Goal: Task Accomplishment & Management: Complete application form

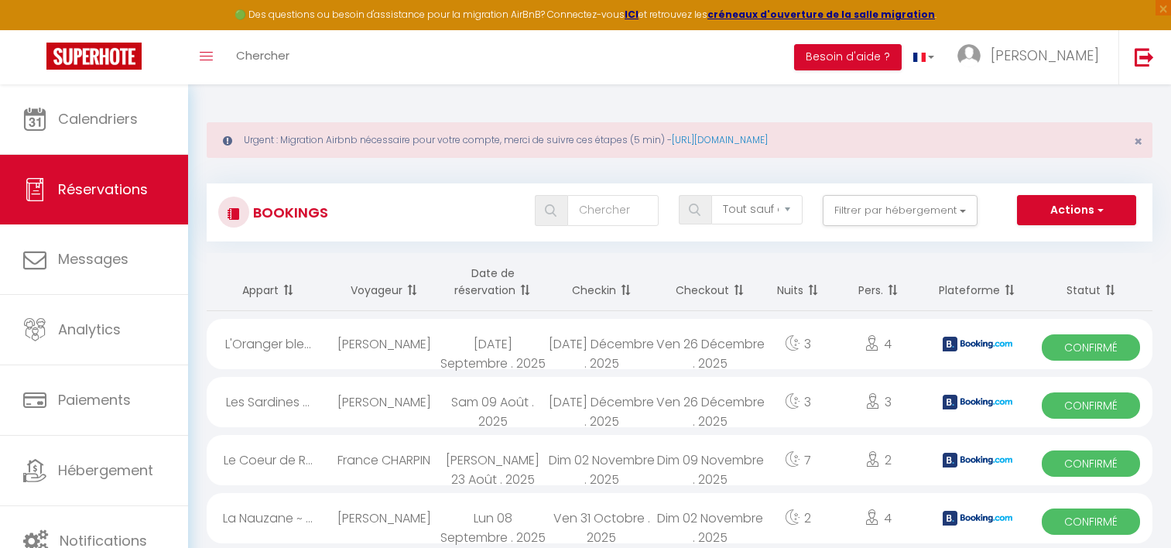
select select "not_cancelled"
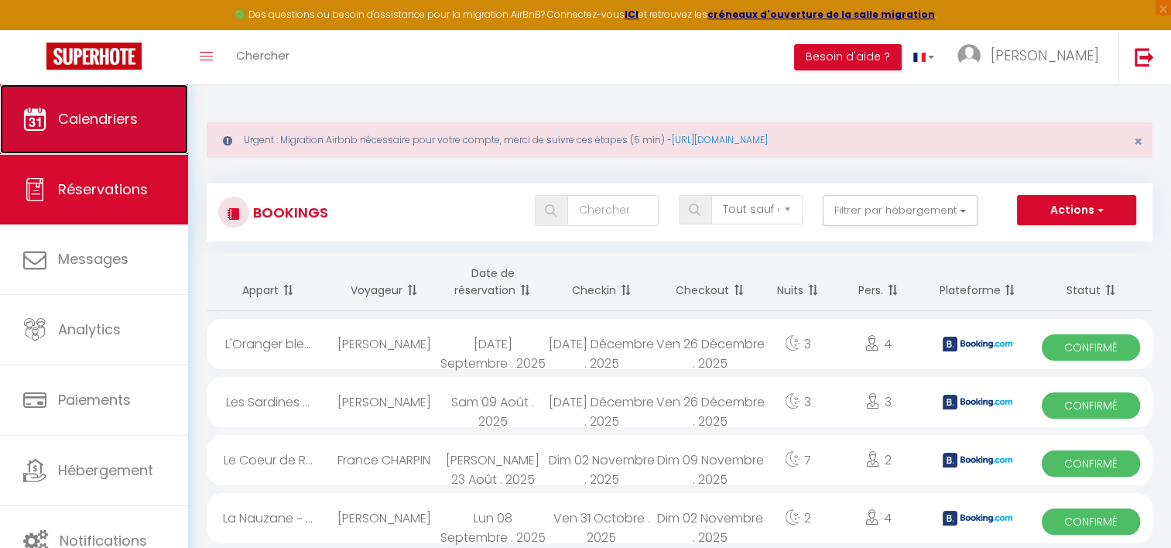
click at [99, 115] on span "Calendriers" at bounding box center [98, 118] width 80 height 19
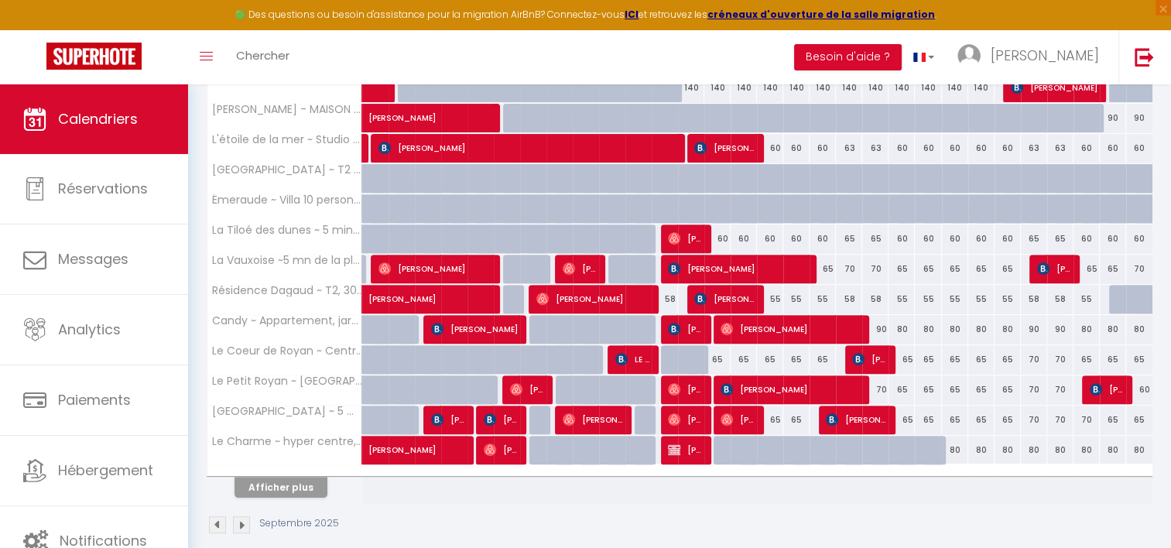
scroll to position [557, 0]
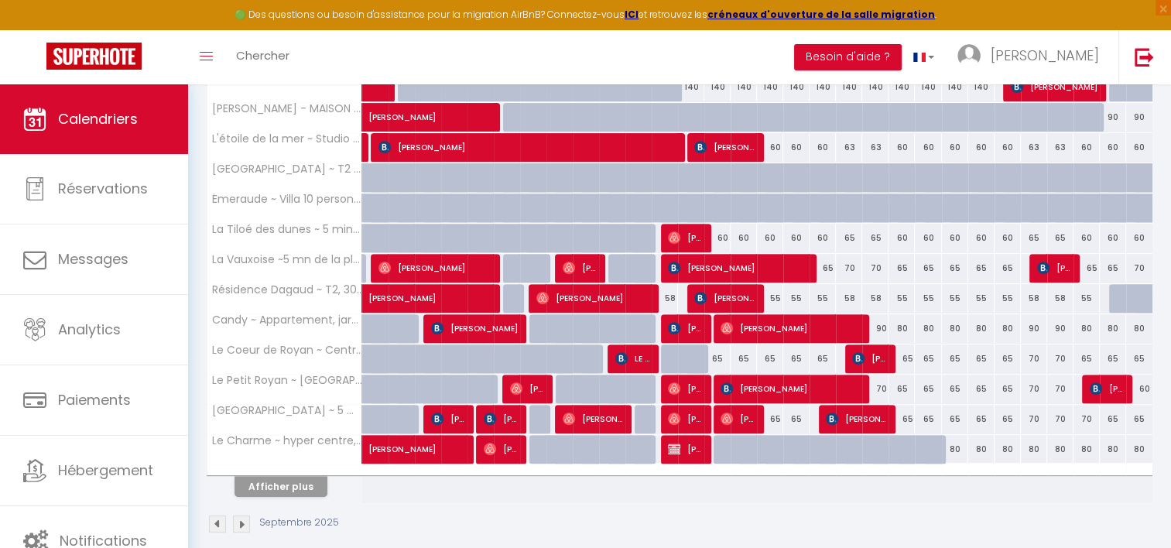
click at [723, 446] on div at bounding box center [726, 449] width 26 height 29
type input "80"
type input "Dim 14 Septembre 2025"
type input "Lun 15 Septembre 2025"
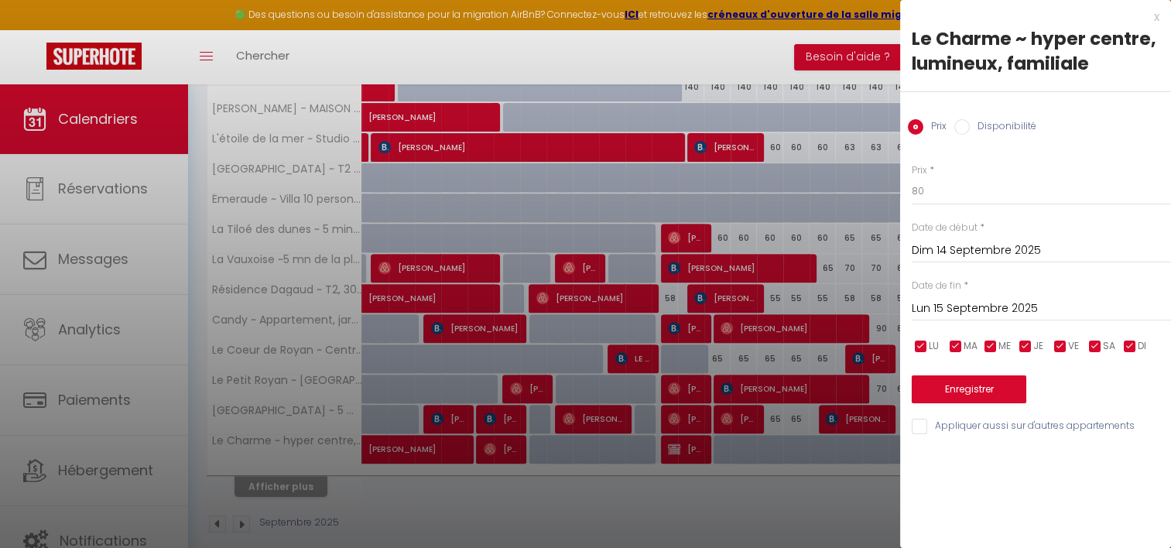
click at [957, 313] on input "Lun 15 Septembre 2025" at bounding box center [1040, 309] width 259 height 20
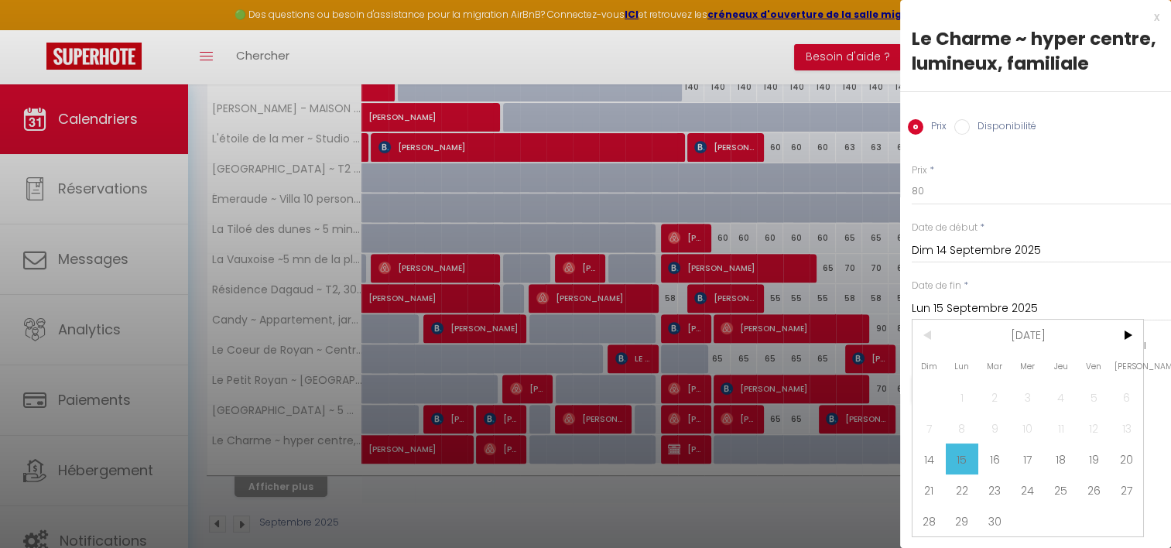
scroll to position [571, 0]
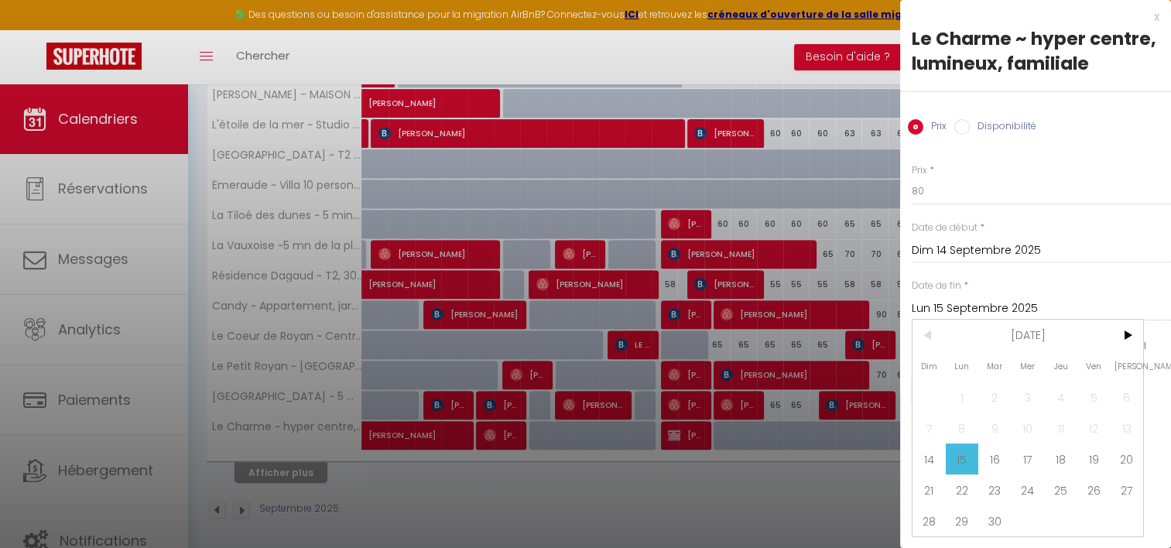
click at [812, 219] on div at bounding box center [585, 274] width 1171 height 548
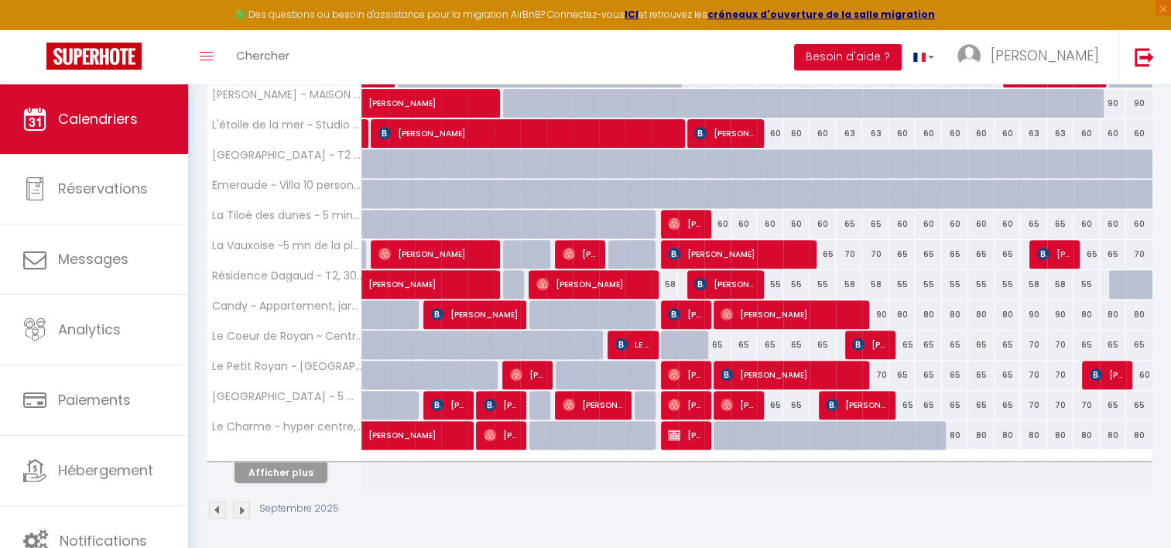
click at [719, 421] on div at bounding box center [726, 435] width 26 height 29
type input "80"
type input "Dim 14 Septembre 2025"
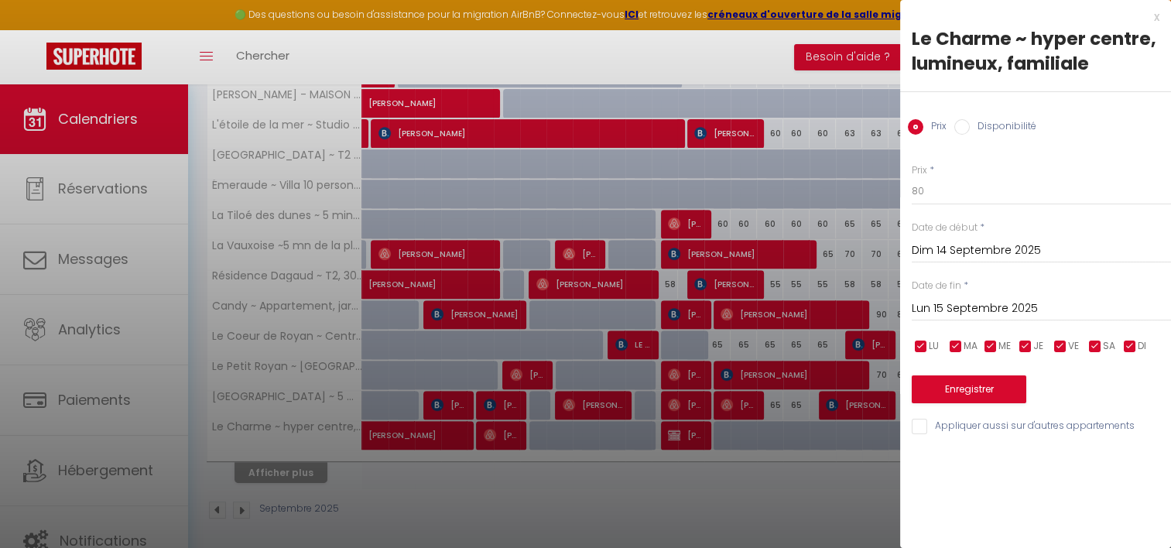
click at [941, 302] on input "Lun 15 Septembre 2025" at bounding box center [1040, 309] width 259 height 20
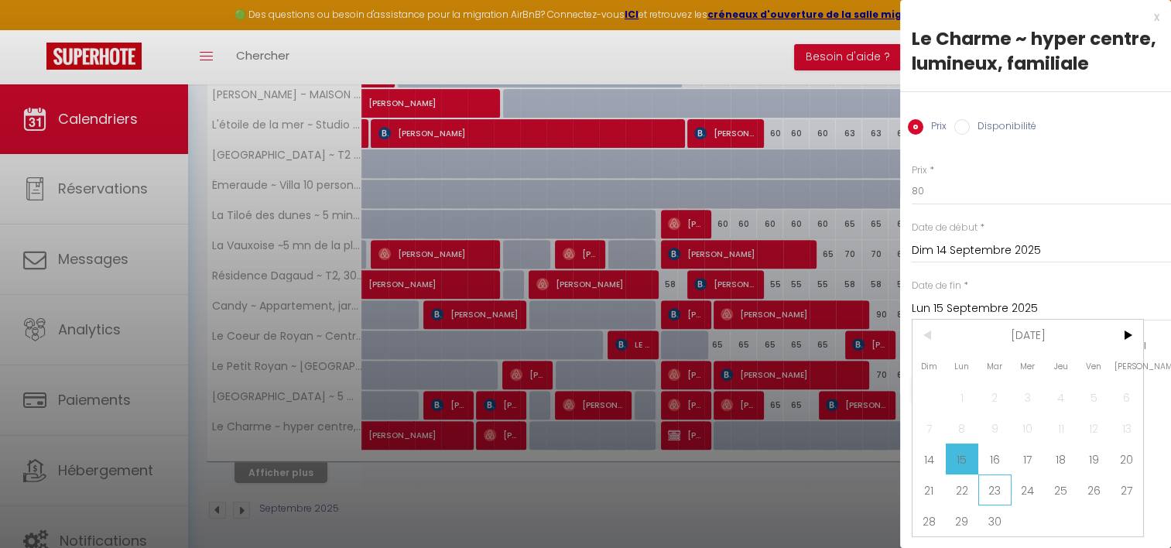
click at [1000, 488] on span "23" at bounding box center [994, 489] width 33 height 31
type input "[DATE] Septembre 2025"
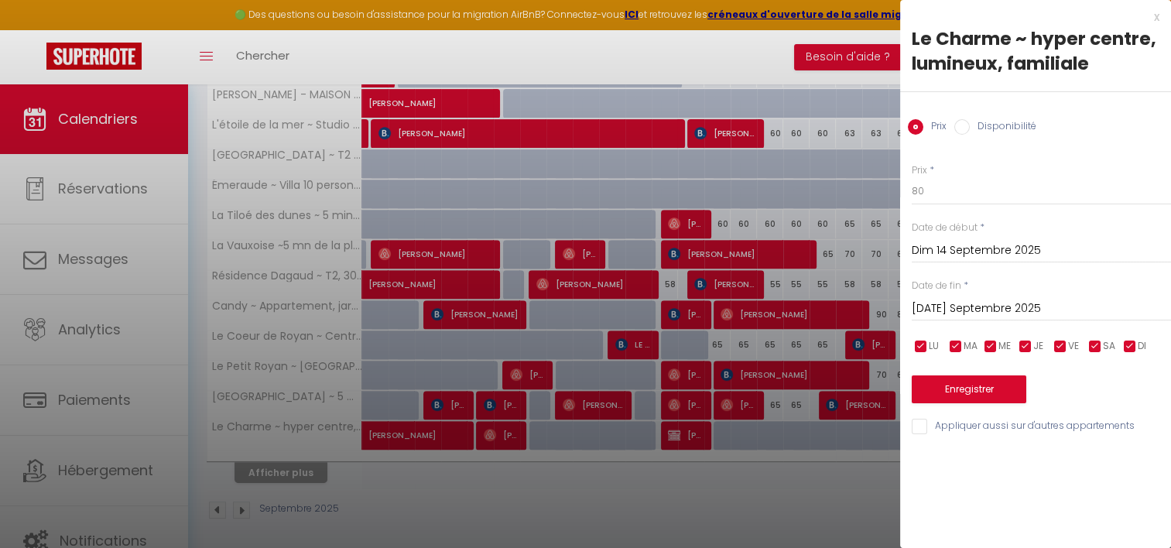
click at [981, 120] on label "Disponibilité" at bounding box center [1002, 127] width 67 height 17
click at [969, 120] on input "Disponibilité" at bounding box center [961, 126] width 15 height 15
radio input "true"
radio input "false"
click at [953, 388] on button "Enregistrer" at bounding box center [968, 391] width 115 height 28
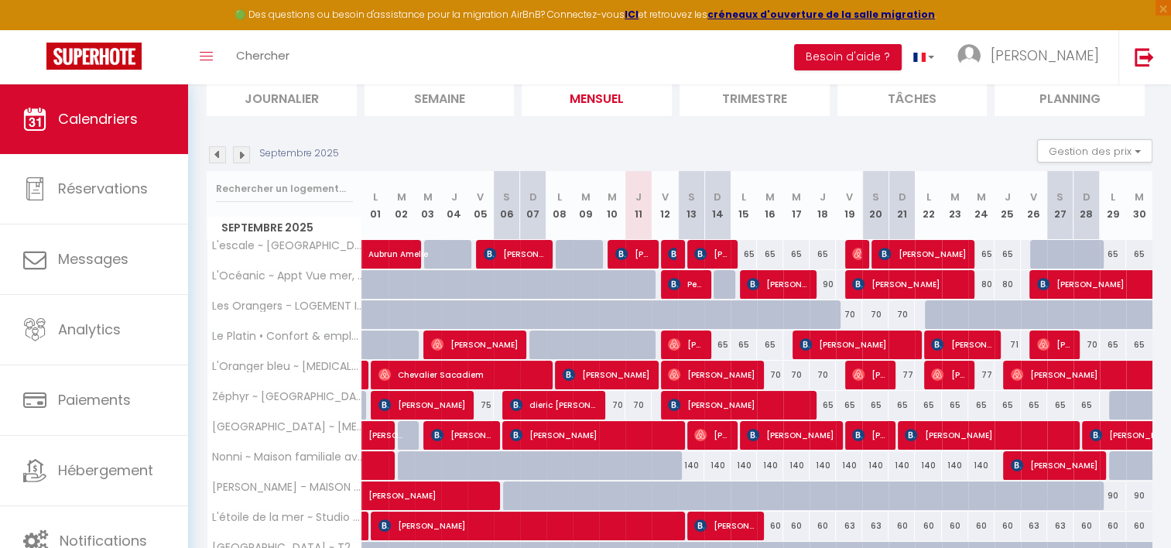
scroll to position [0, 0]
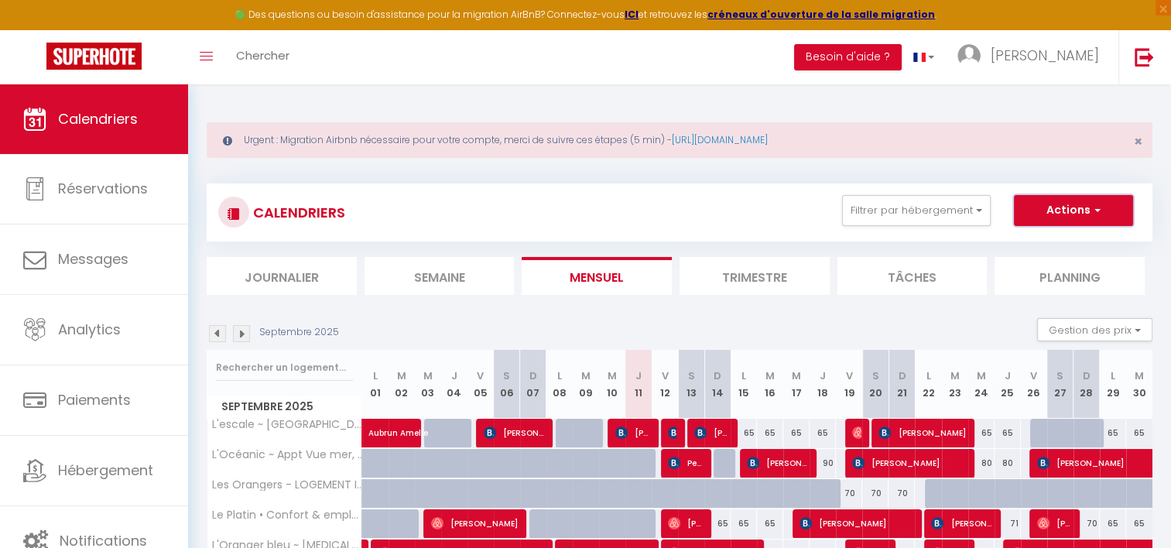
click at [1049, 200] on button "Actions" at bounding box center [1073, 210] width 119 height 31
click at [1027, 251] on link "Nouvelle réservation" at bounding box center [1057, 245] width 135 height 23
select select
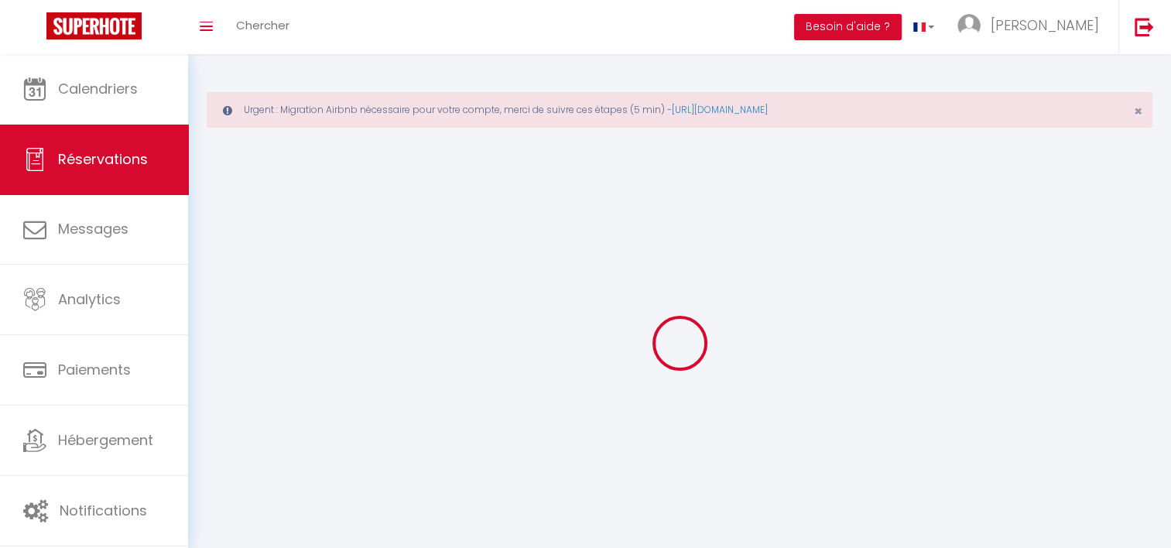
select select
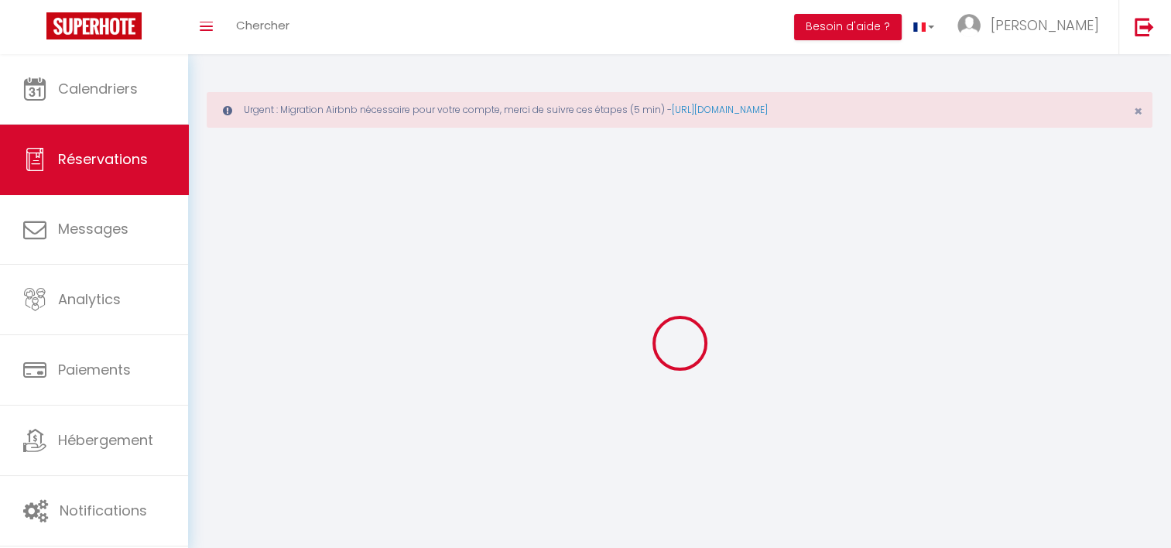
select select
checkbox input "false"
select select
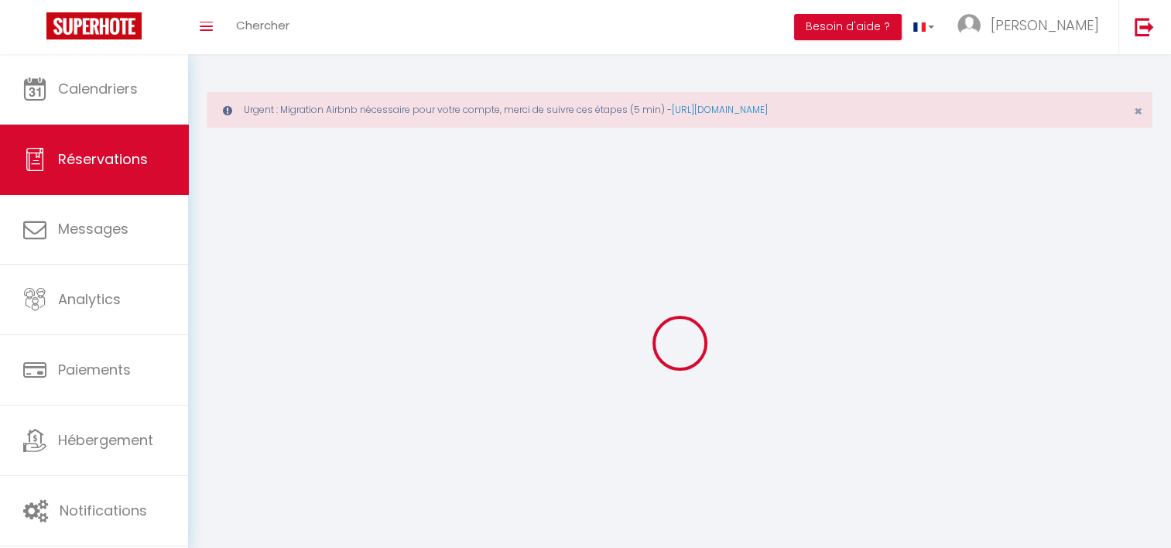
select select
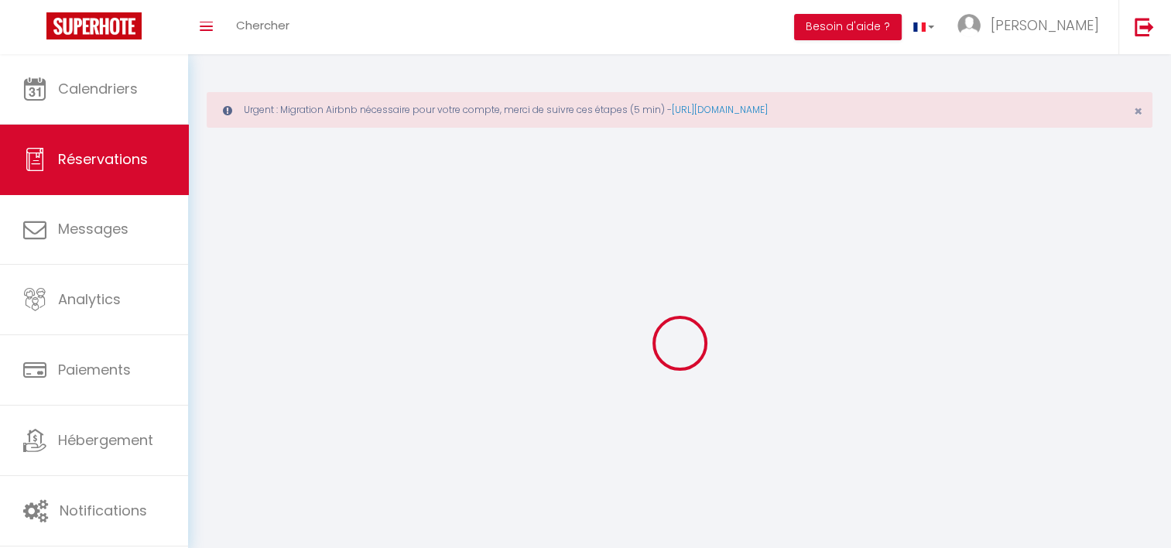
select select
checkbox input "false"
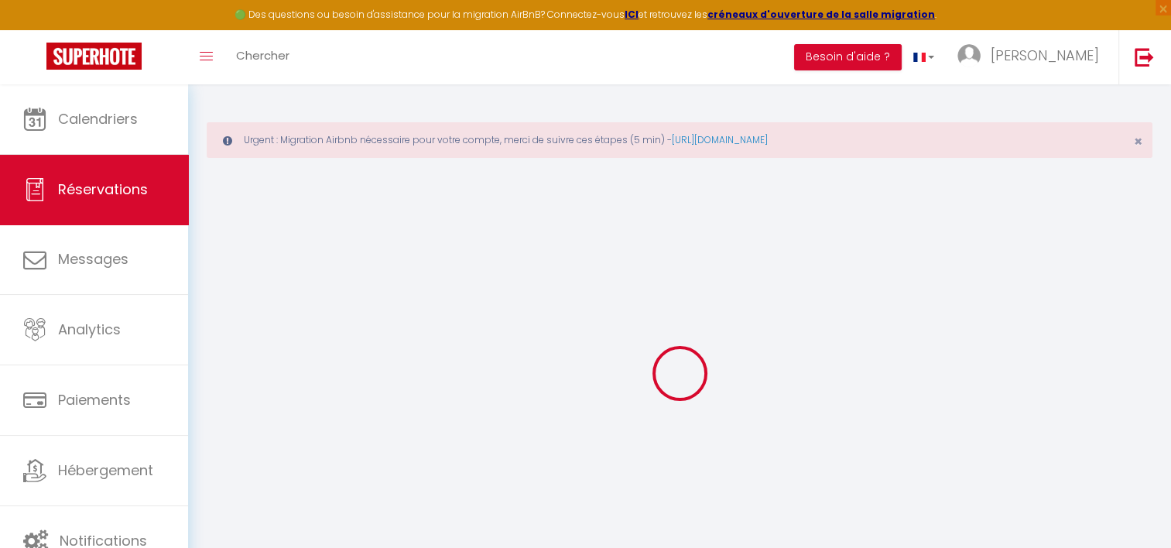
select select
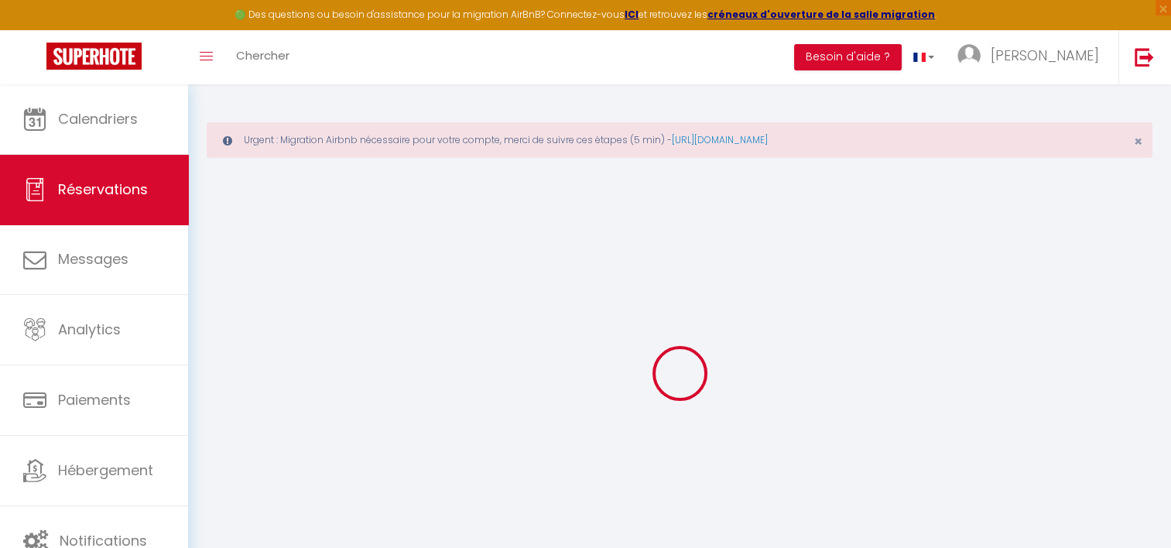
select select
checkbox input "false"
select select
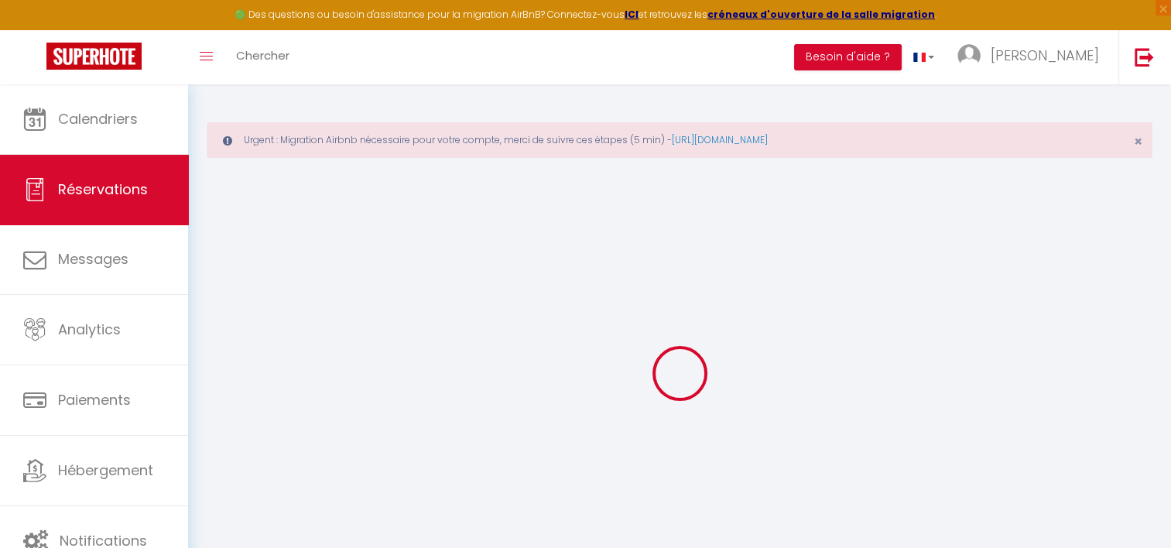
select select
checkbox input "false"
select select
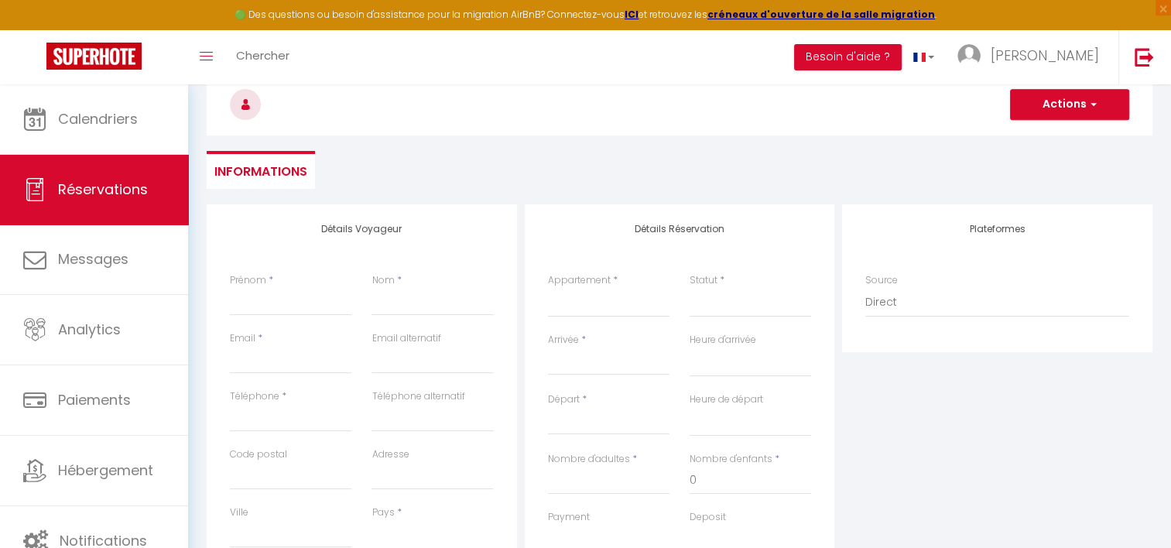
scroll to position [155, 0]
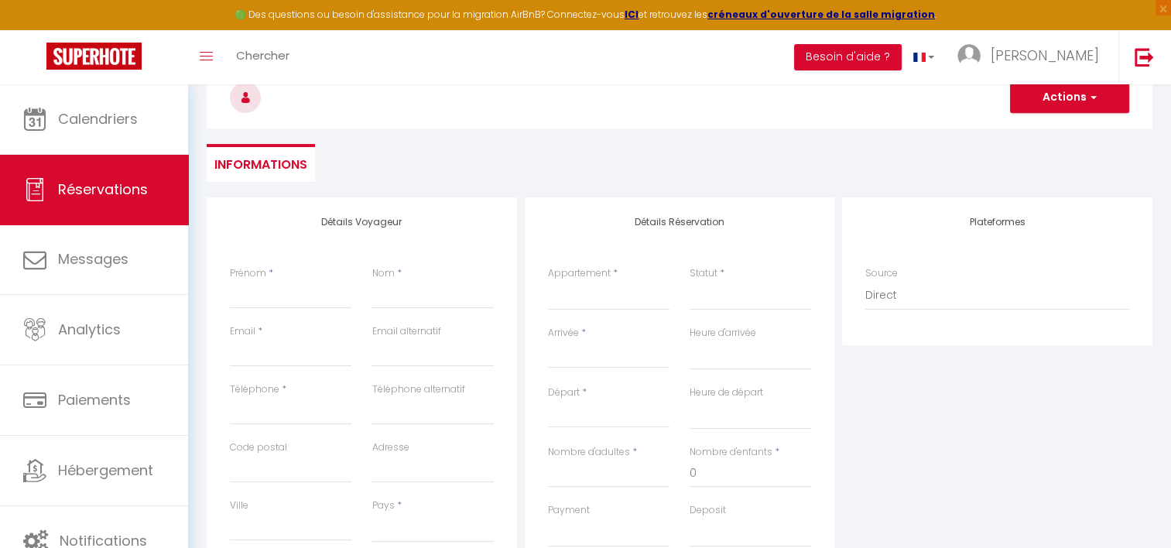
click at [590, 272] on label "Appartement" at bounding box center [579, 273] width 63 height 15
click at [590, 281] on select "L'escale ~ [GEOGRAPHIC_DATA], Centre ville, 100m de la [GEOGRAPHIC_DATA] ~ Vill…" at bounding box center [608, 295] width 121 height 29
click at [586, 282] on select "L'escale ~ [GEOGRAPHIC_DATA], Centre ville, 100m de la [GEOGRAPHIC_DATA] ~ Vill…" at bounding box center [608, 295] width 121 height 29
select select "55917"
click at [548, 281] on select "L'escale ~ [GEOGRAPHIC_DATA], Centre ville, 100m de la [GEOGRAPHIC_DATA] ~ Vill…" at bounding box center [608, 295] width 121 height 29
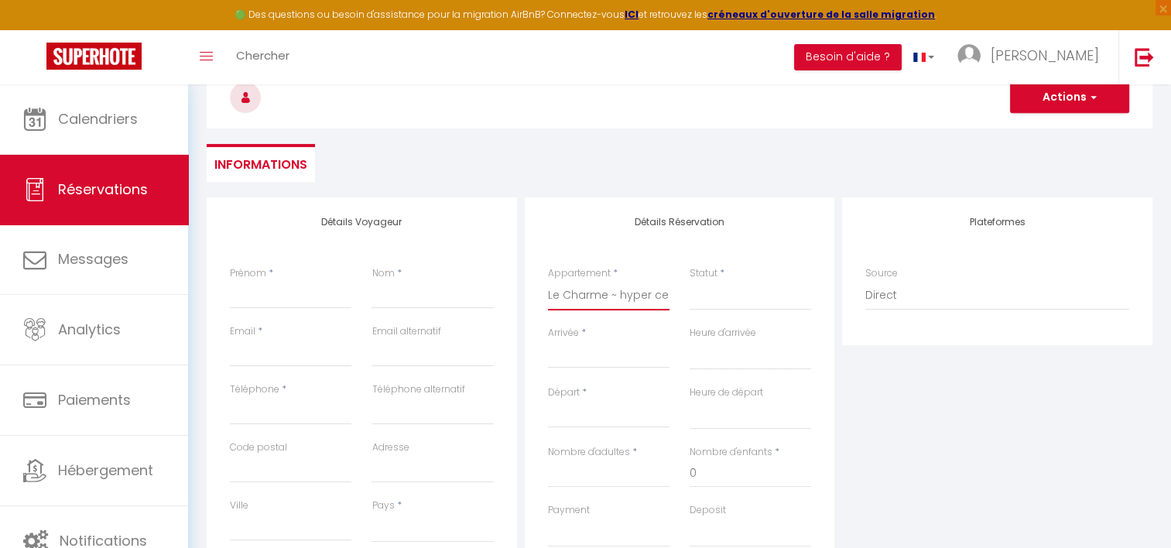
select select
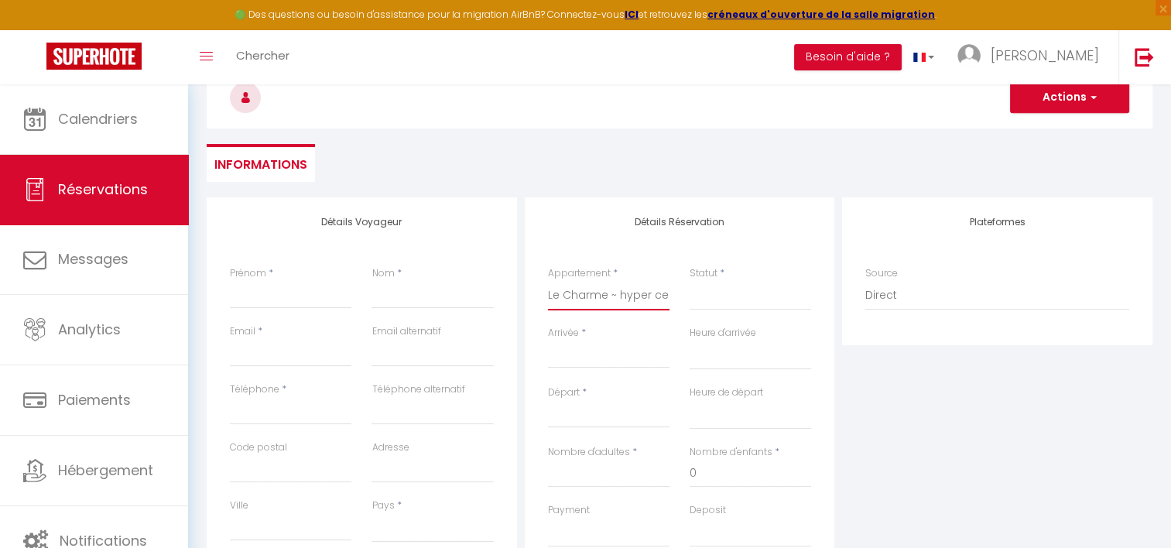
select select
checkbox input "false"
click at [297, 299] on input "Prénom" at bounding box center [290, 295] width 121 height 28
click at [263, 299] on input "Prénom" at bounding box center [290, 295] width 121 height 28
select select
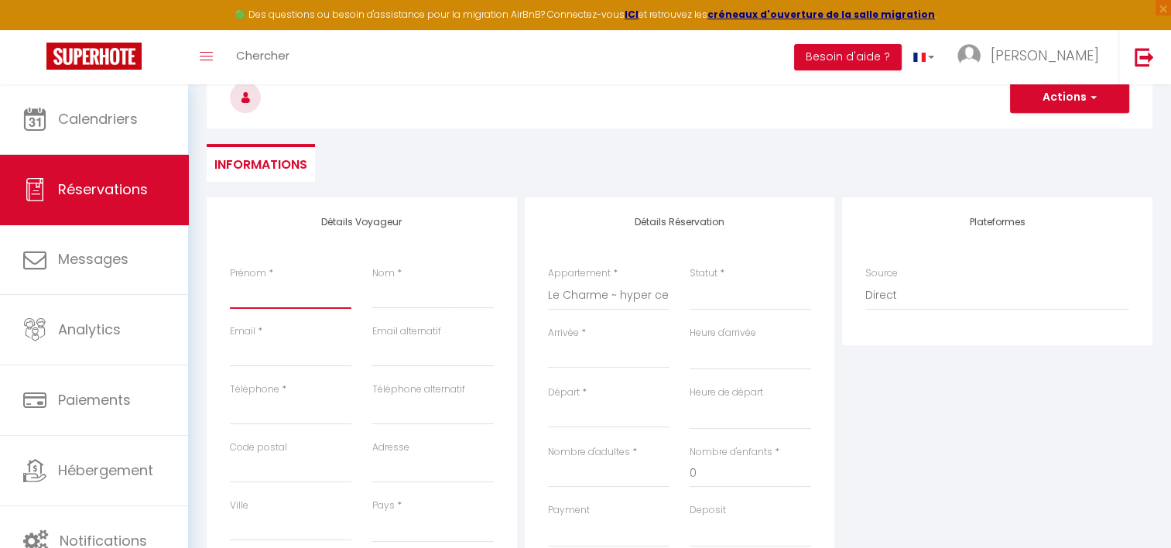
select select
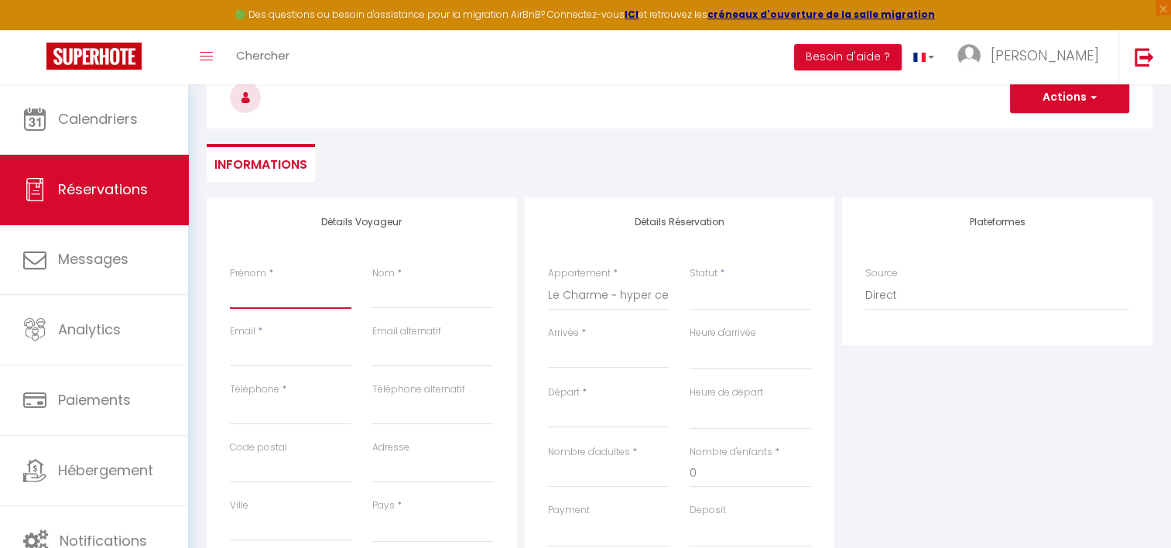
checkbox input "false"
type input "R"
select select
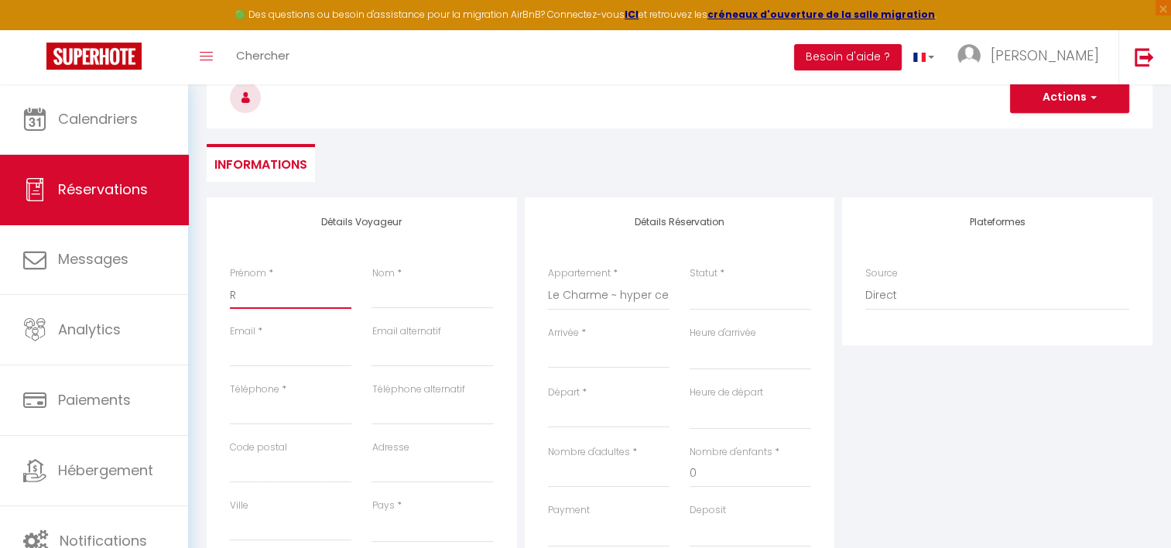
select select
checkbox input "false"
type input "Re"
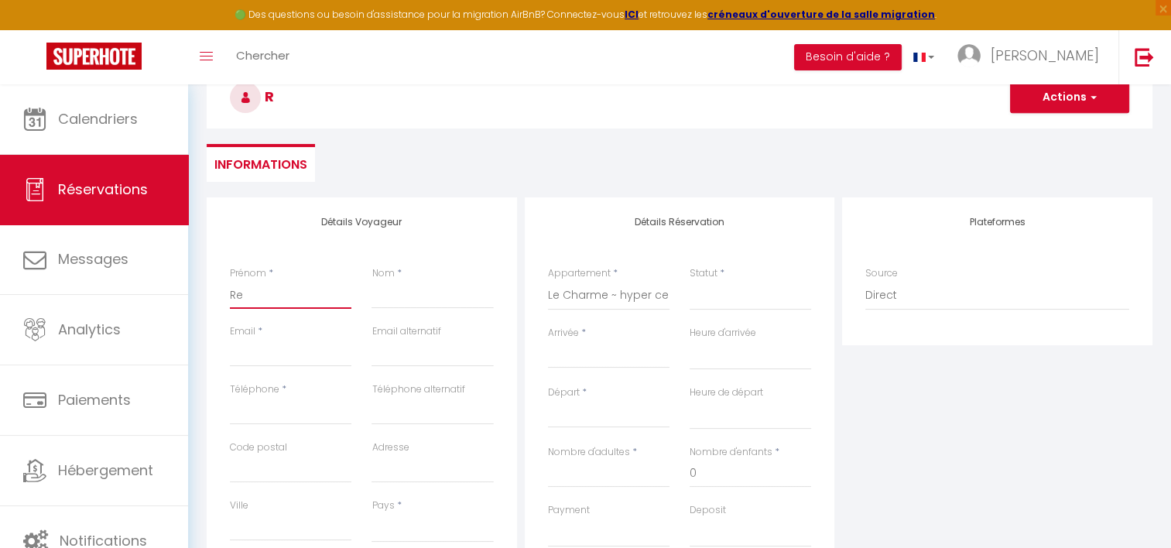
select select
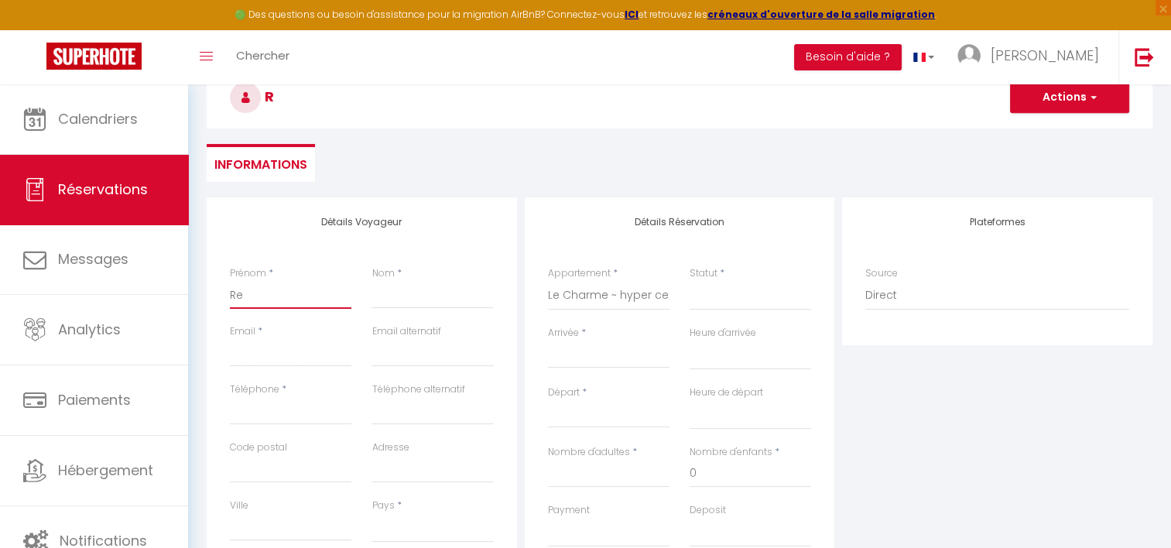
select select
checkbox input "false"
type input "Res"
select select
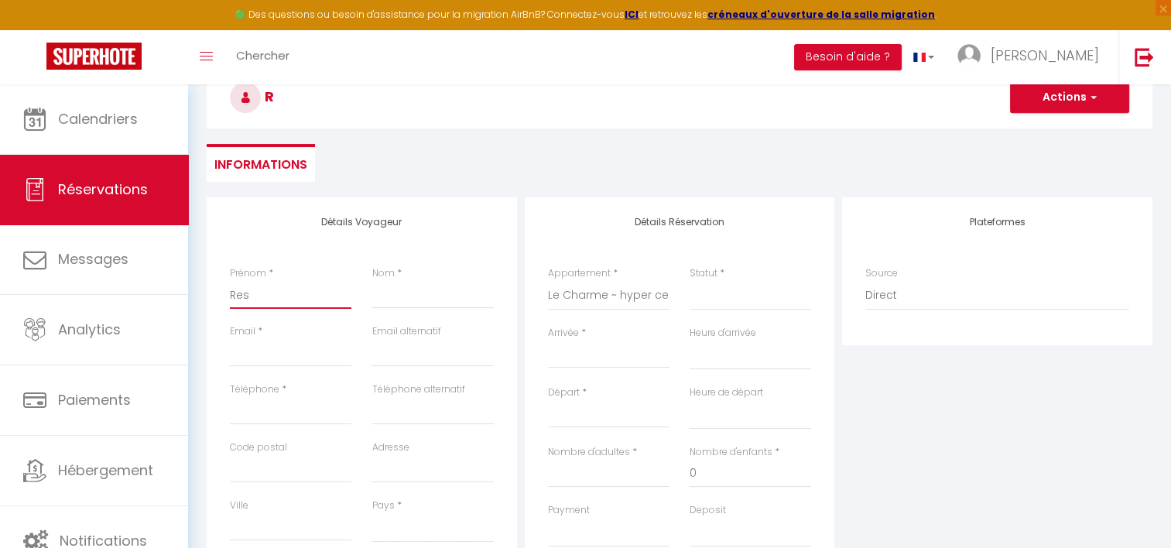
select select
checkbox input "false"
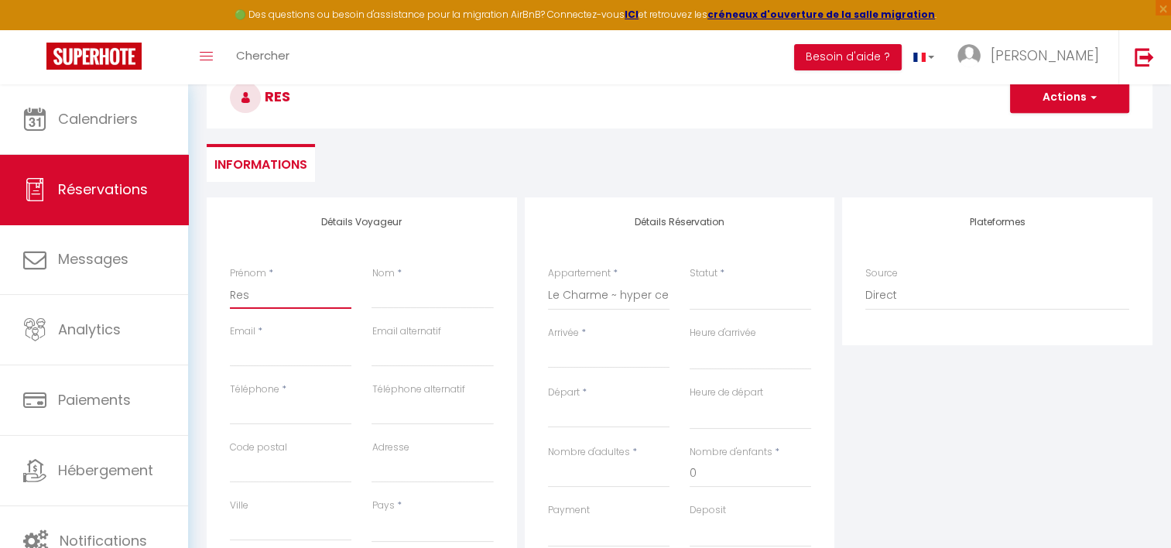
type input "Rese"
select select
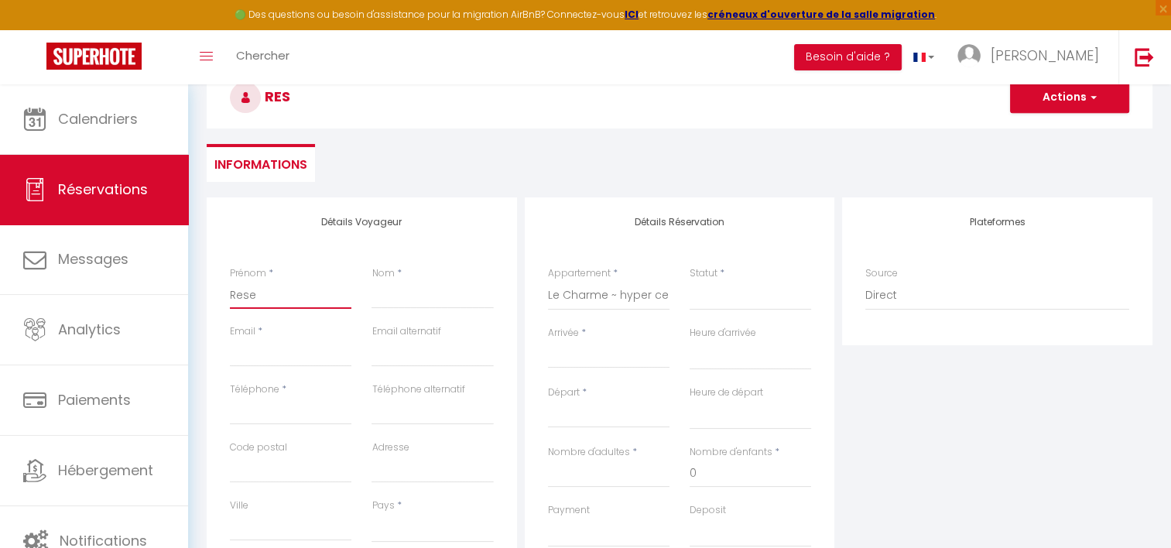
select select
checkbox input "false"
type input "Reser"
select select
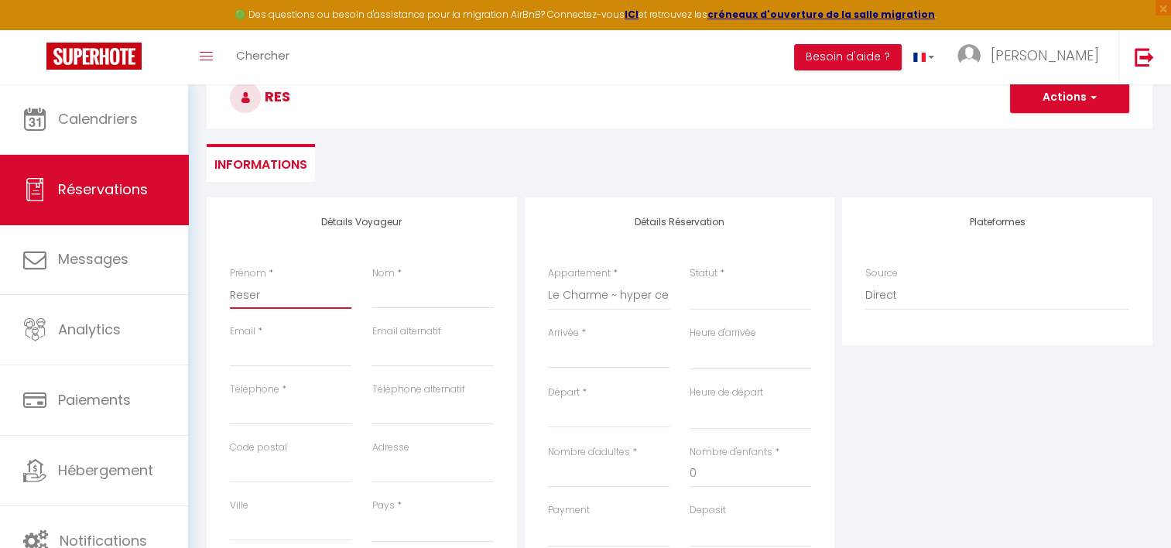
select select
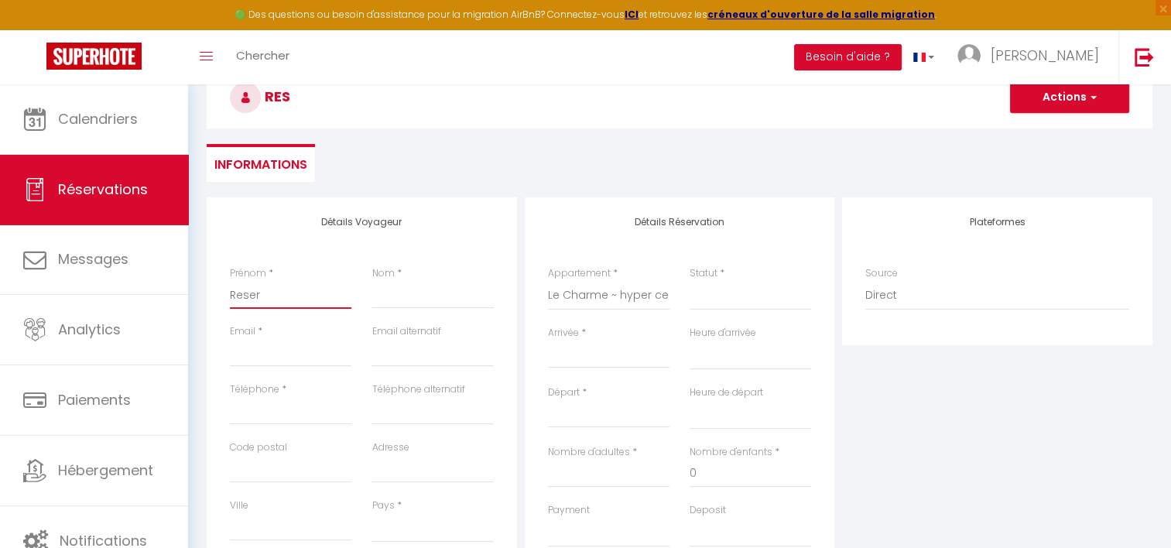
checkbox input "false"
type input "Reserv"
select select
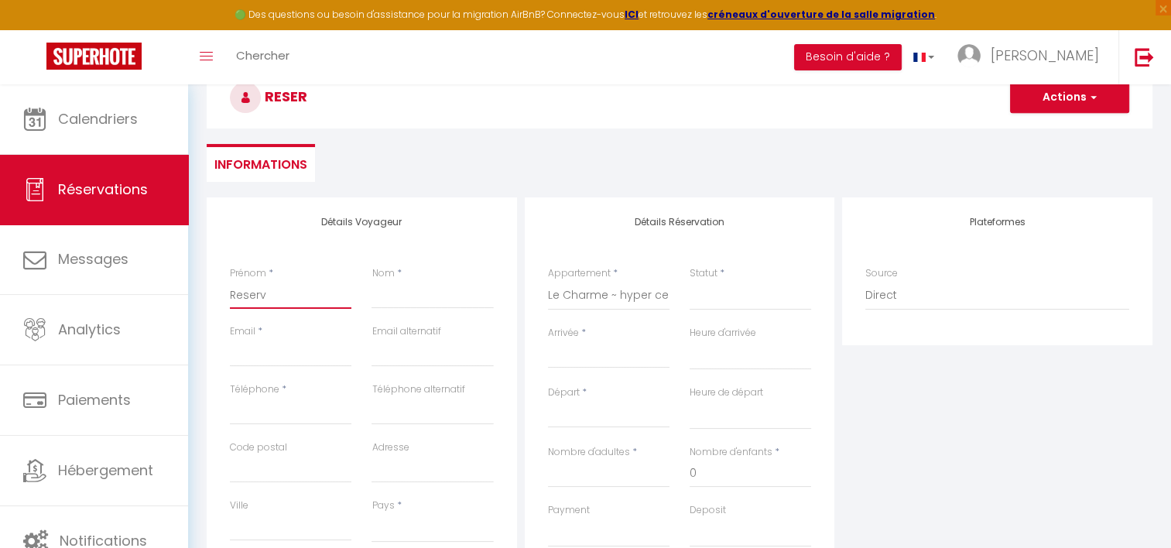
select select
checkbox input "false"
type input "Reserva"
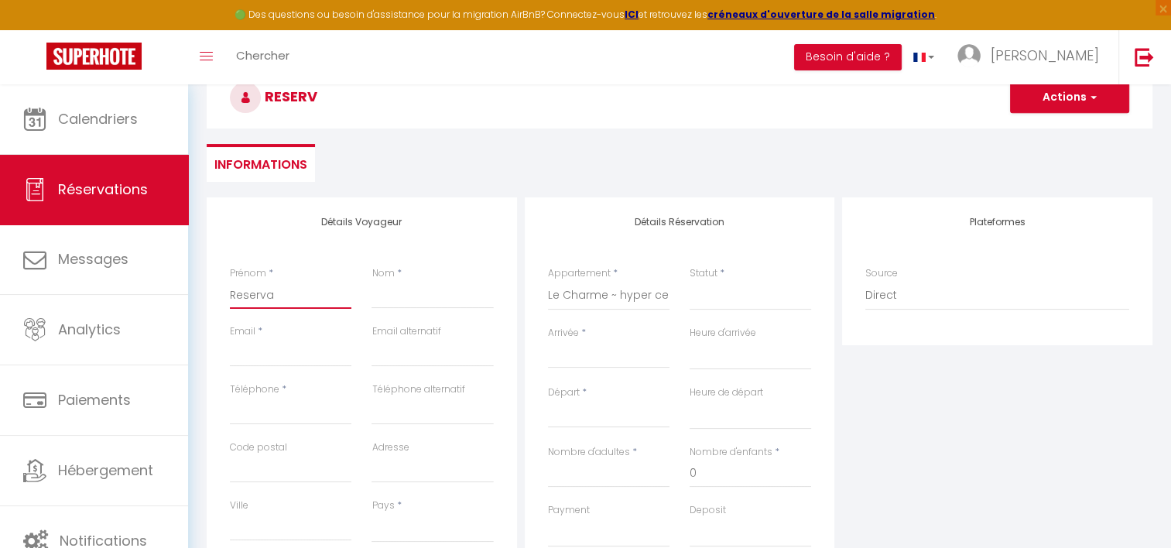
select select
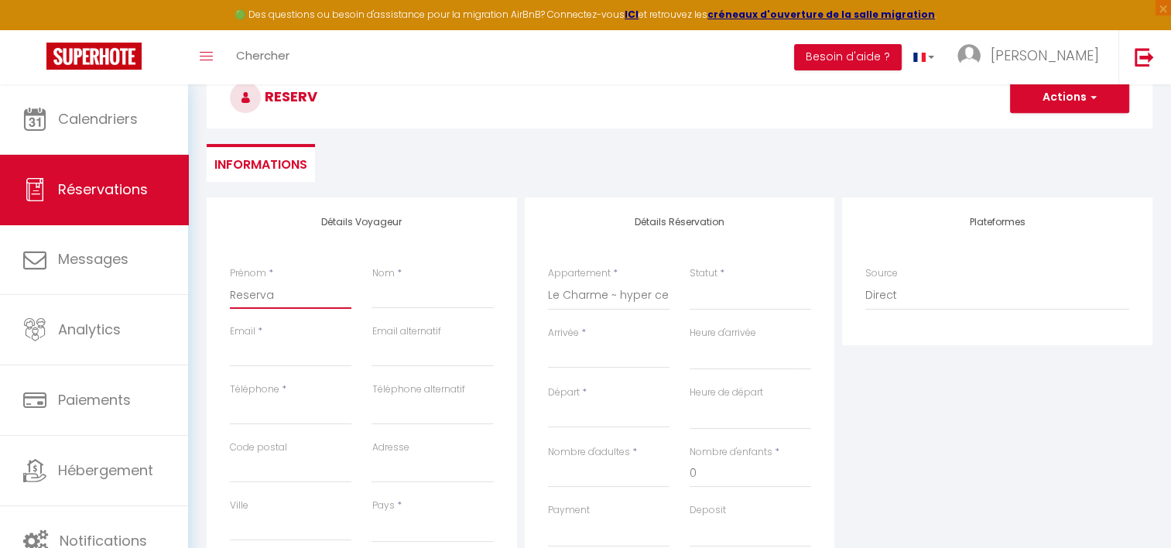
select select
checkbox input "false"
type input "Reservat"
select select
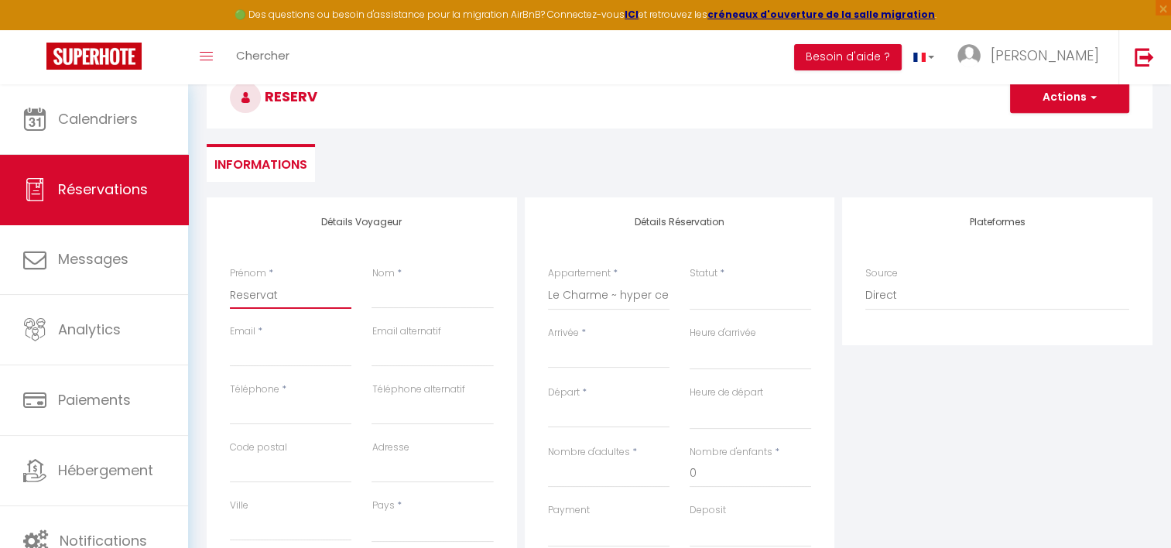
select select
checkbox input "false"
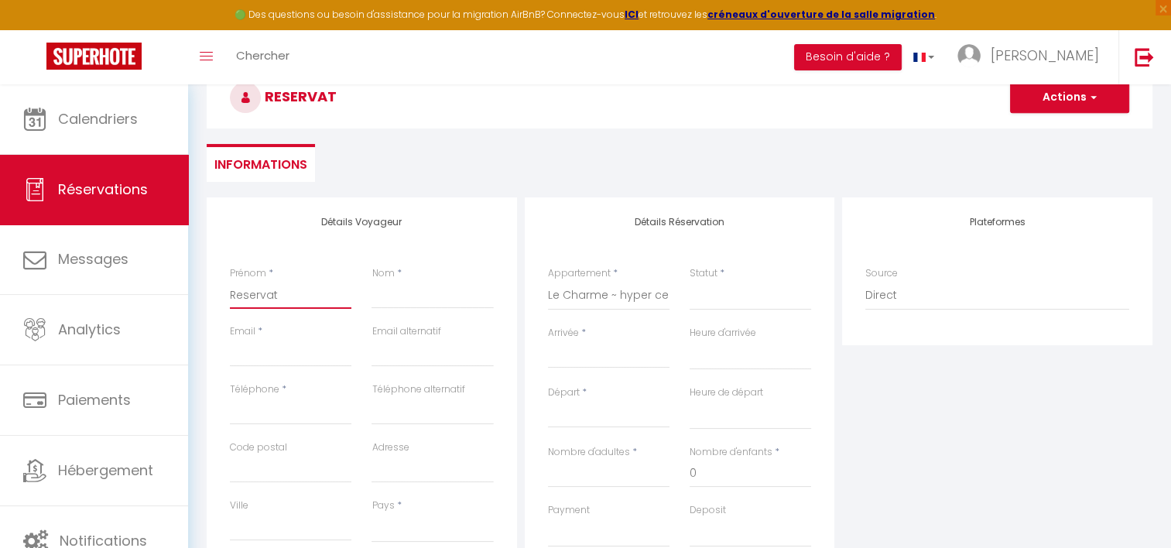
type input "Reservati"
select select
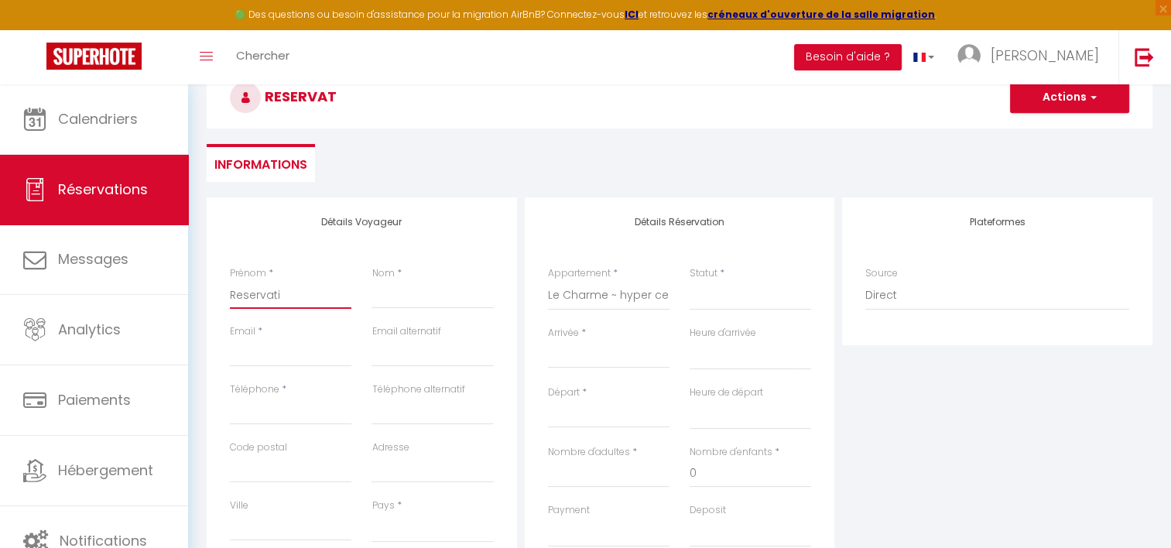
select select
checkbox input "false"
type input "Reservatio"
select select
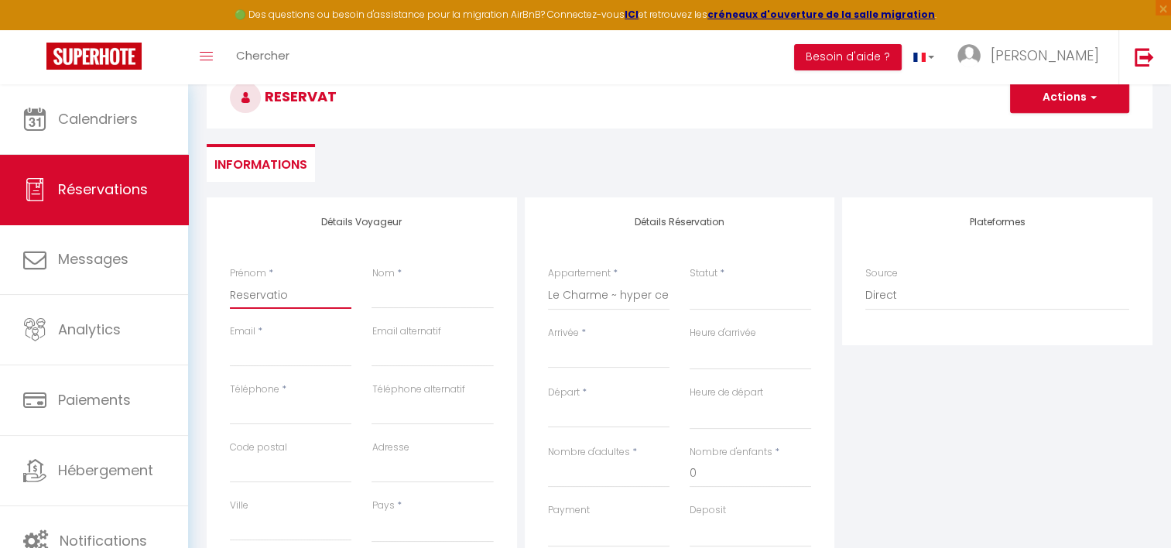
select select
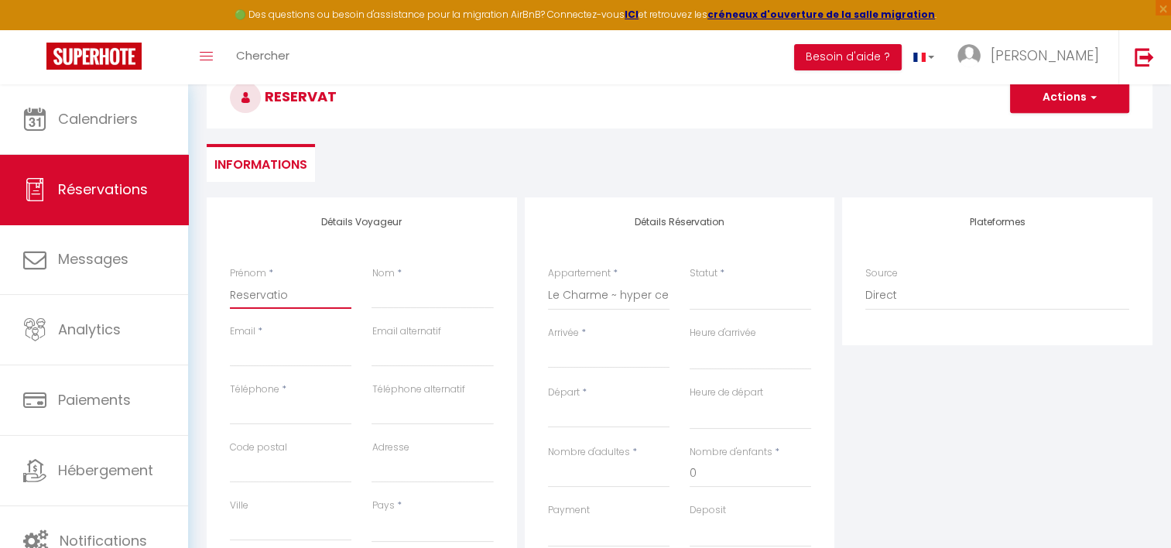
checkbox input "false"
click at [301, 292] on input "Reservatio" at bounding box center [290, 295] width 121 height 28
type input "Reservation"
select select
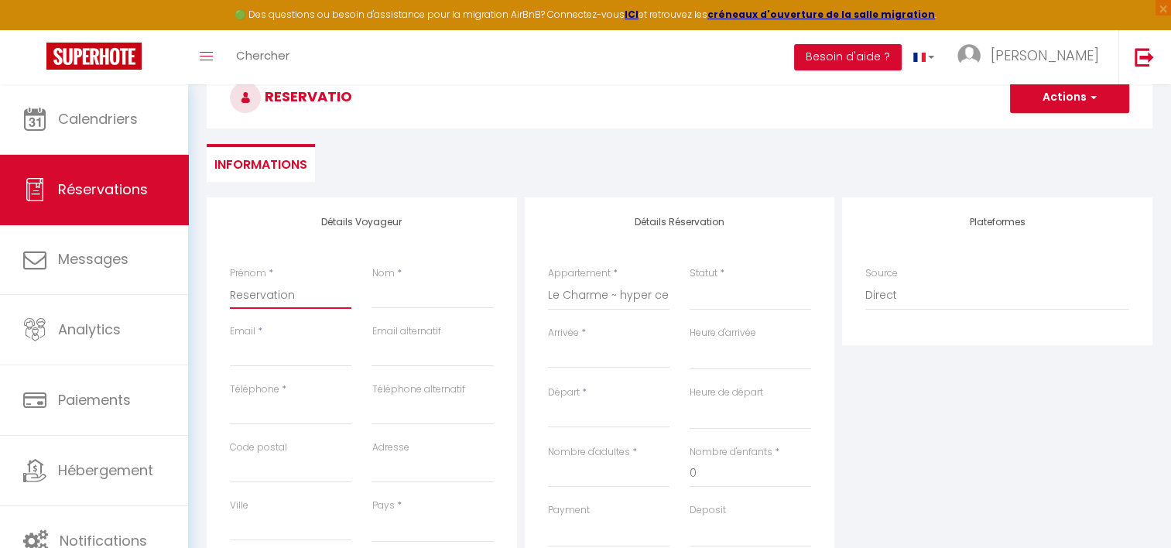
select select
checkbox input "false"
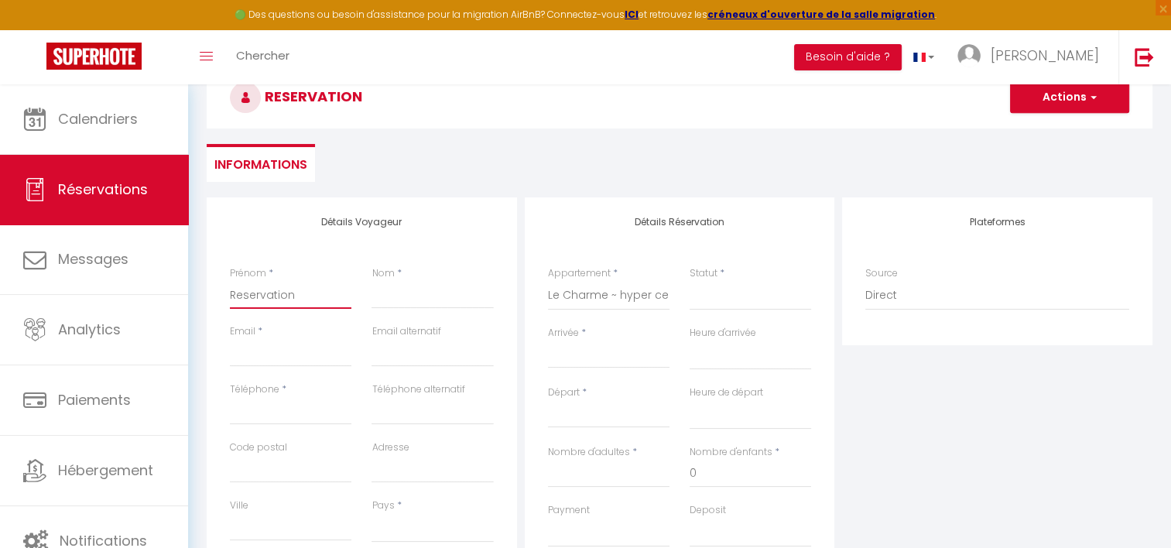
type input "Reservation"
type input "P"
select select
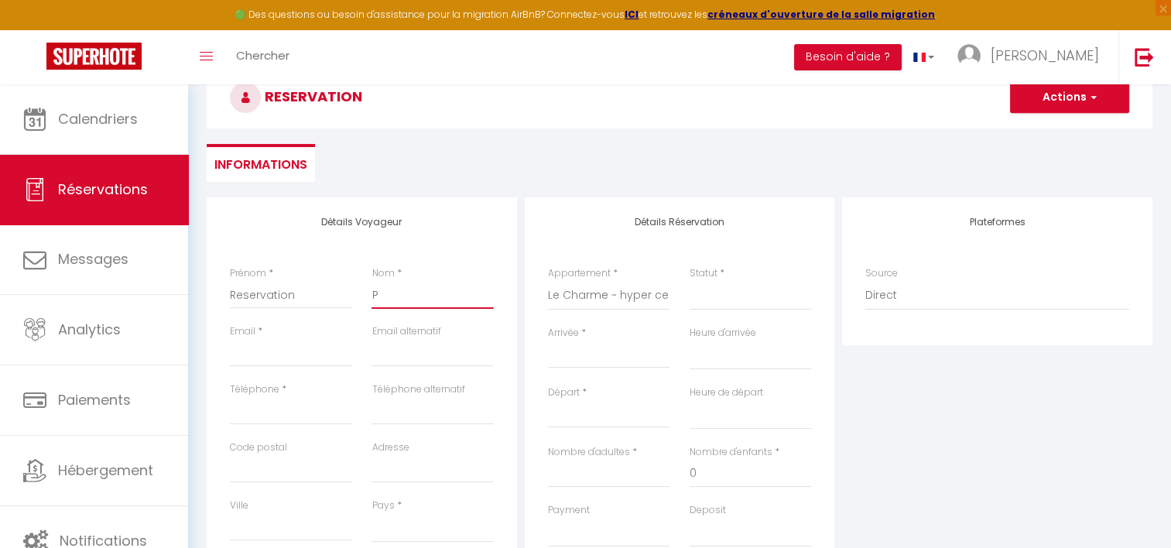
select select
checkbox input "false"
type input "Pr"
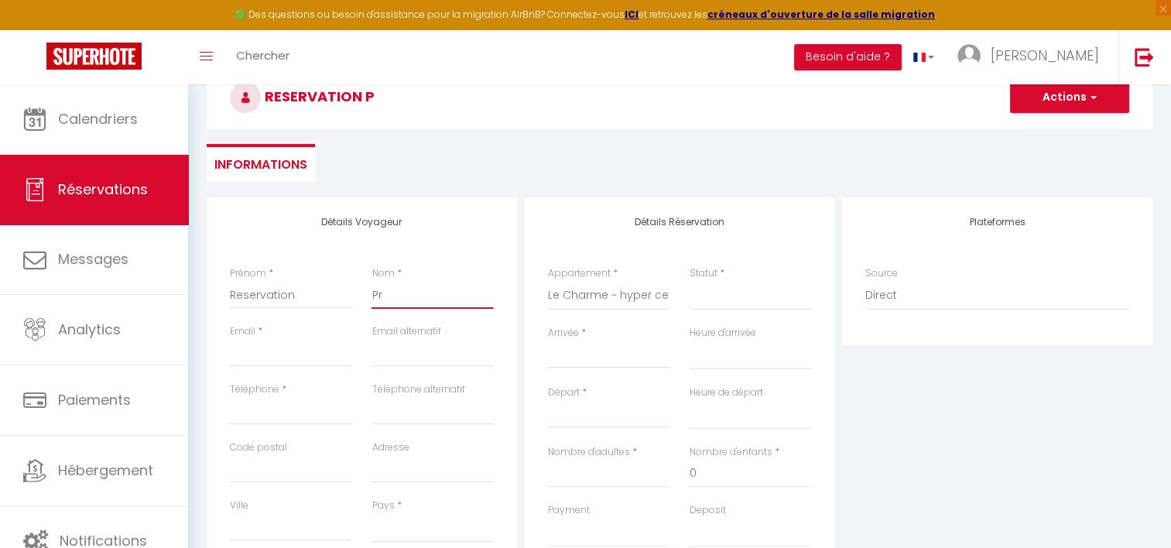
select select
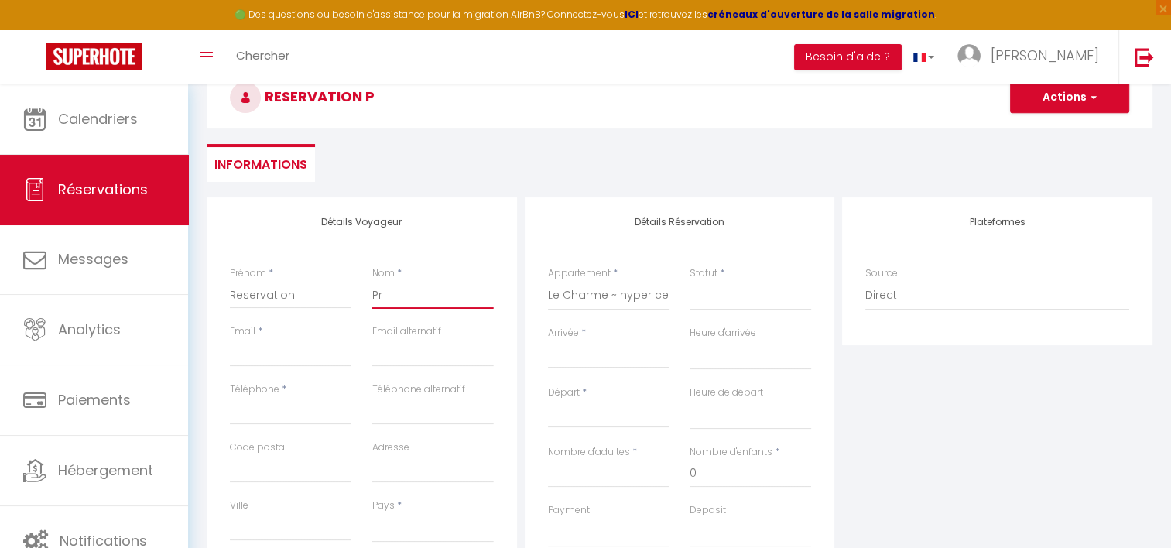
select select
checkbox input "false"
type input "Pro"
select select
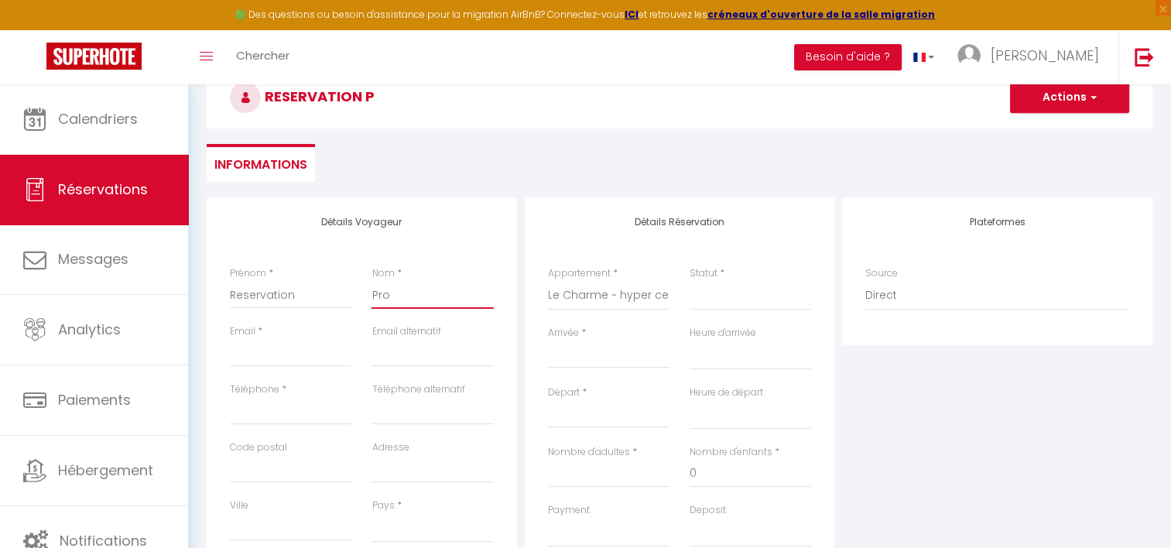
select select
checkbox input "false"
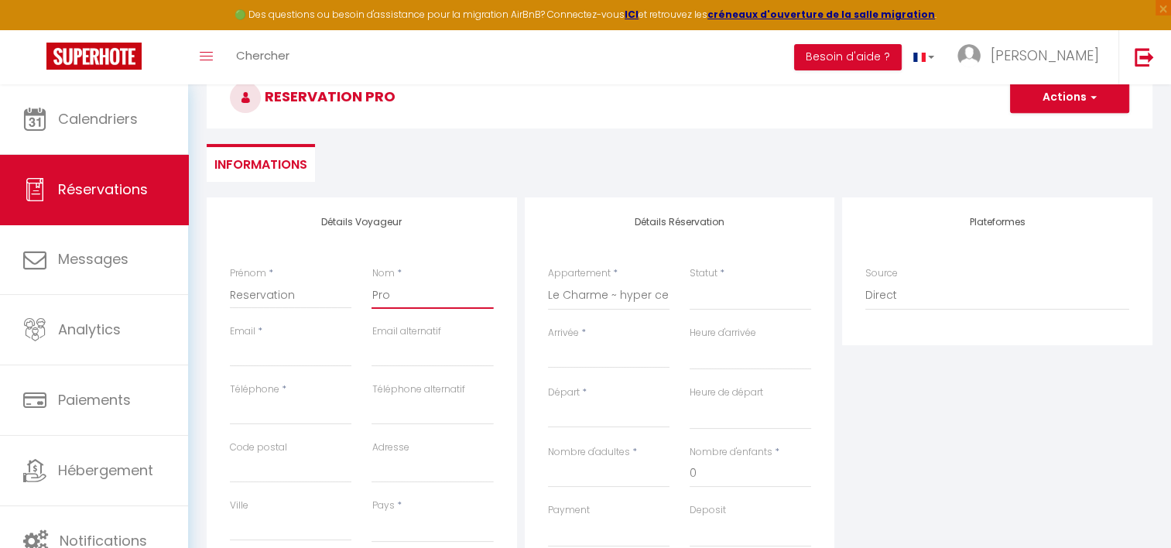
type input "Prop"
select select
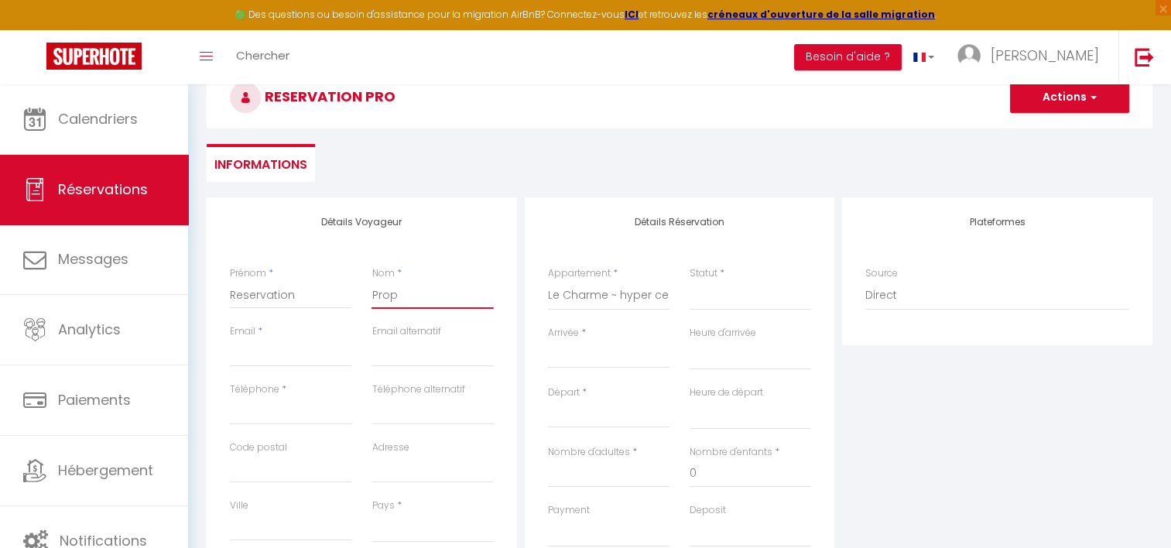
select select
checkbox input "false"
type input "Propr"
select select
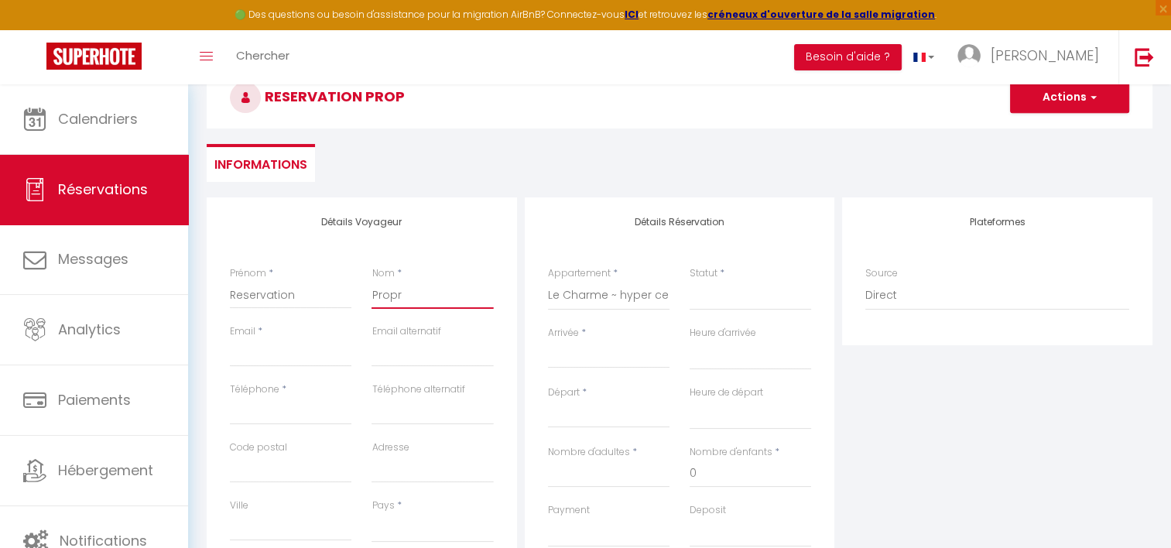
select select
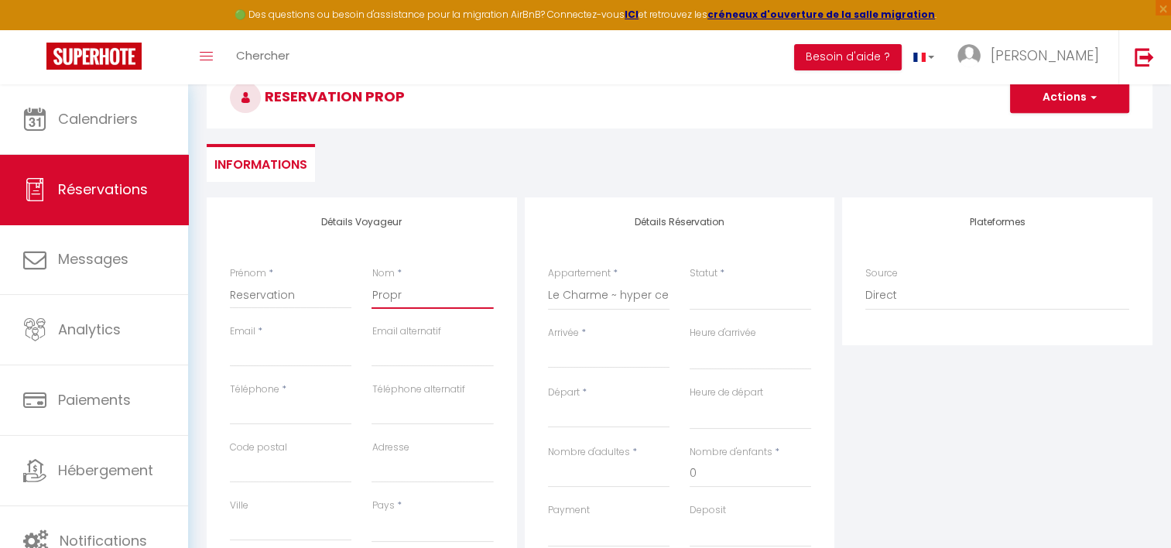
checkbox input "false"
type input "Propri"
select select
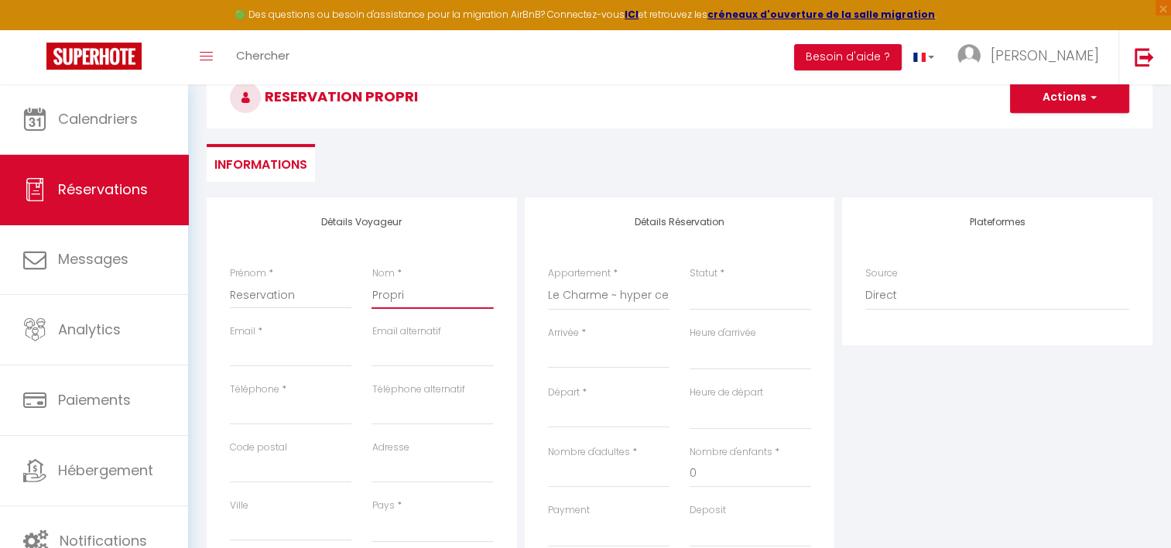
select select
checkbox input "false"
type input "Proprié"
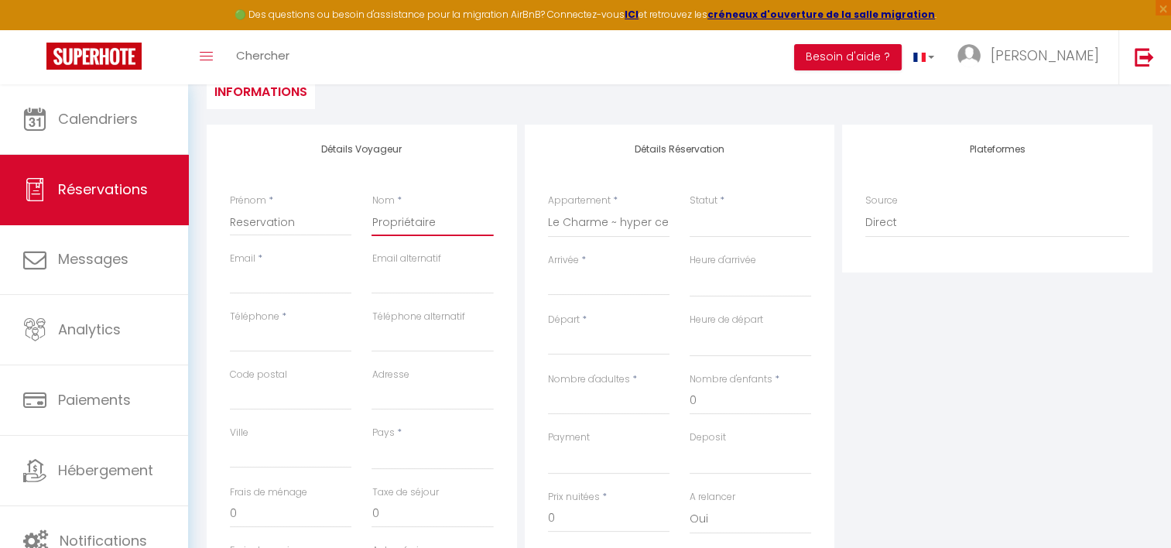
scroll to position [228, 0]
click at [299, 284] on input "Email client" at bounding box center [290, 279] width 121 height 28
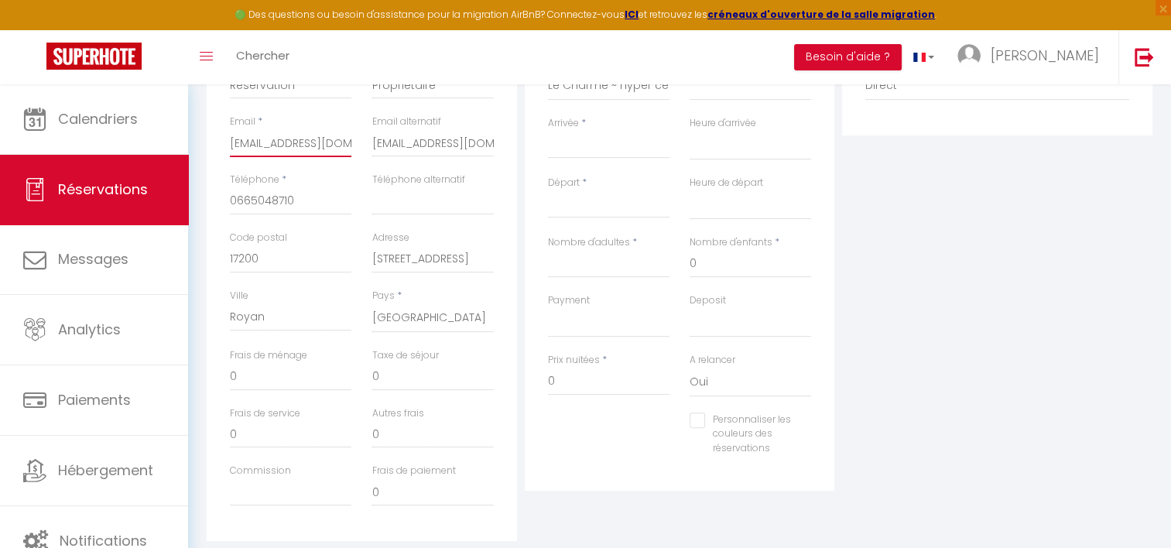
scroll to position [378, 0]
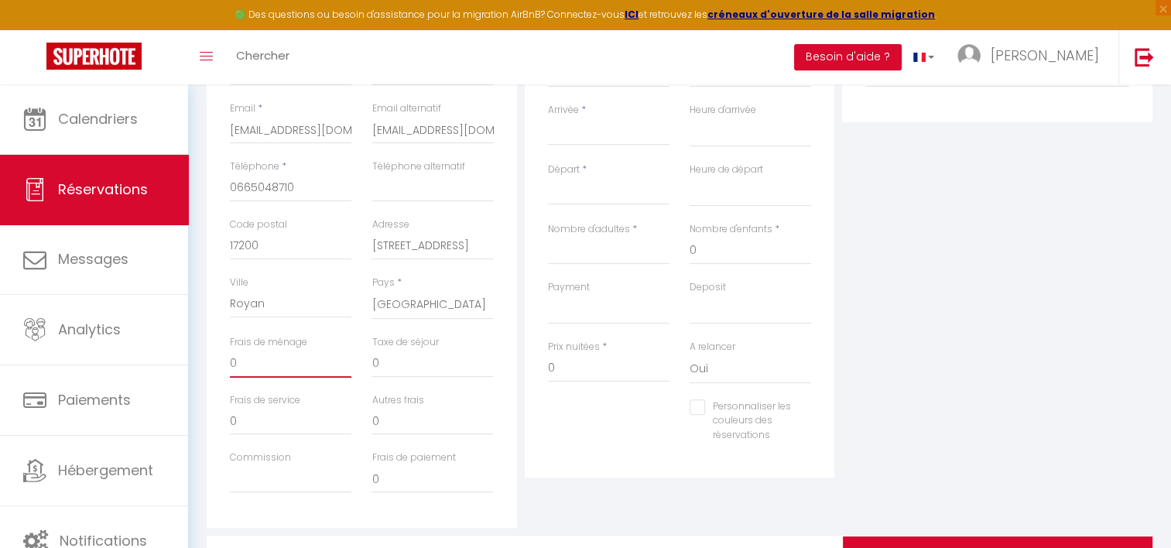
click at [262, 362] on input "0" at bounding box center [290, 364] width 121 height 28
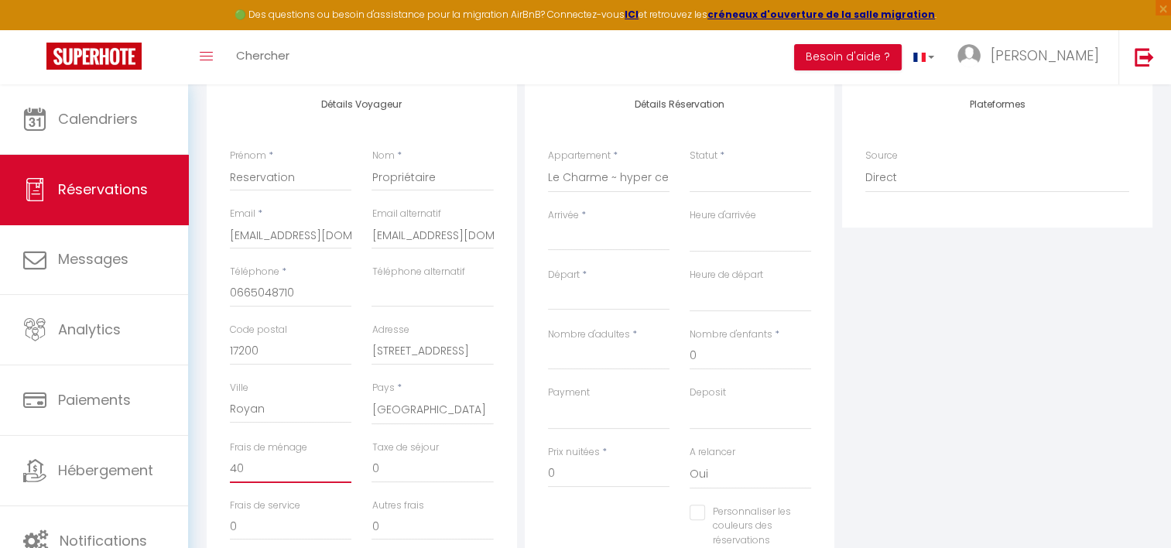
scroll to position [259, 0]
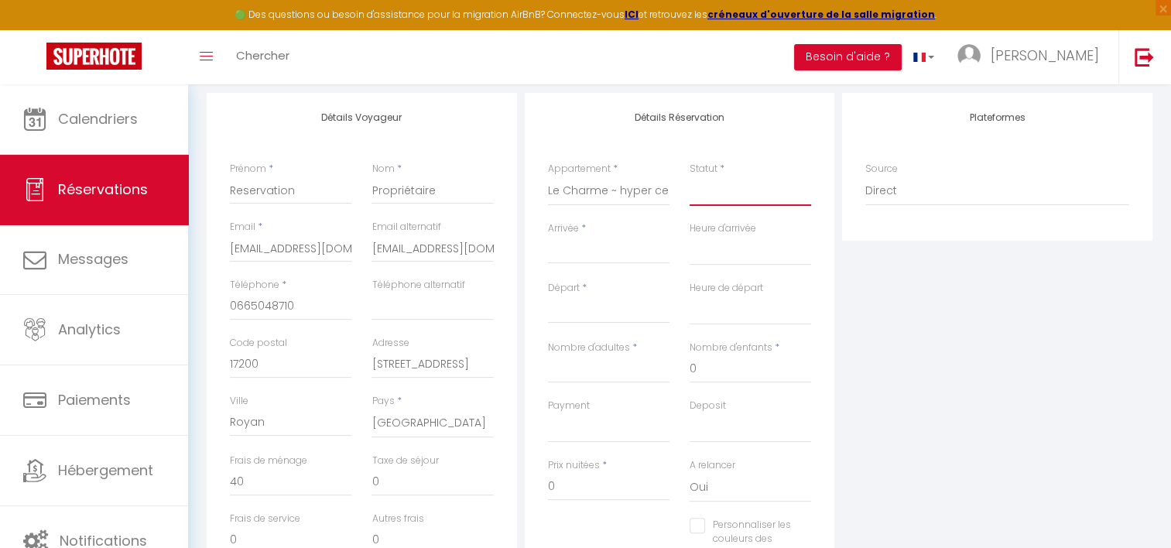
click at [700, 191] on select "Confirmé Non Confirmé [PERSON_NAME] par le voyageur No Show Request" at bounding box center [749, 190] width 121 height 29
click at [689, 176] on select "Confirmé Non Confirmé [PERSON_NAME] par le voyageur No Show Request" at bounding box center [749, 190] width 121 height 29
click at [616, 267] on div "Arrivée * < [DATE] > Dim Lun Mar Mer Jeu Ven Sam 1 2 3 4 5 6 7 8 9 10 11 12 13 …" at bounding box center [609, 251] width 142 height 60
click at [614, 262] on div "< [DATE] > Dim Lun Mar Mer Jeu Ven Sam 1 2 3 4 5 6 7 8 9 10 11 12 13 14 15 16 1…" at bounding box center [608, 250] width 121 height 28
click at [607, 251] on input "Arrivée" at bounding box center [608, 251] width 121 height 20
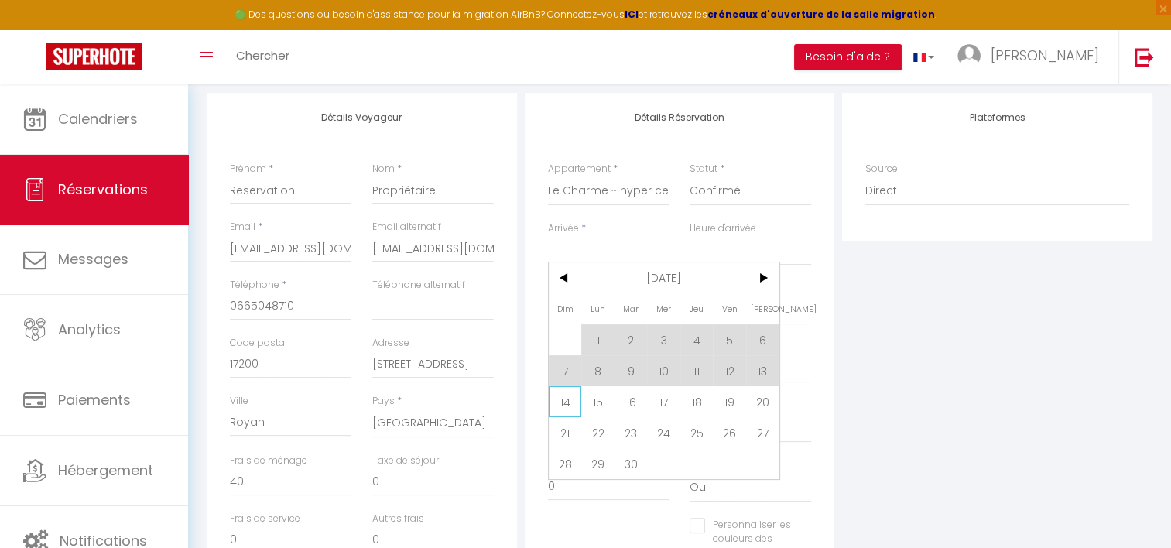
click at [559, 401] on span "14" at bounding box center [565, 401] width 33 height 31
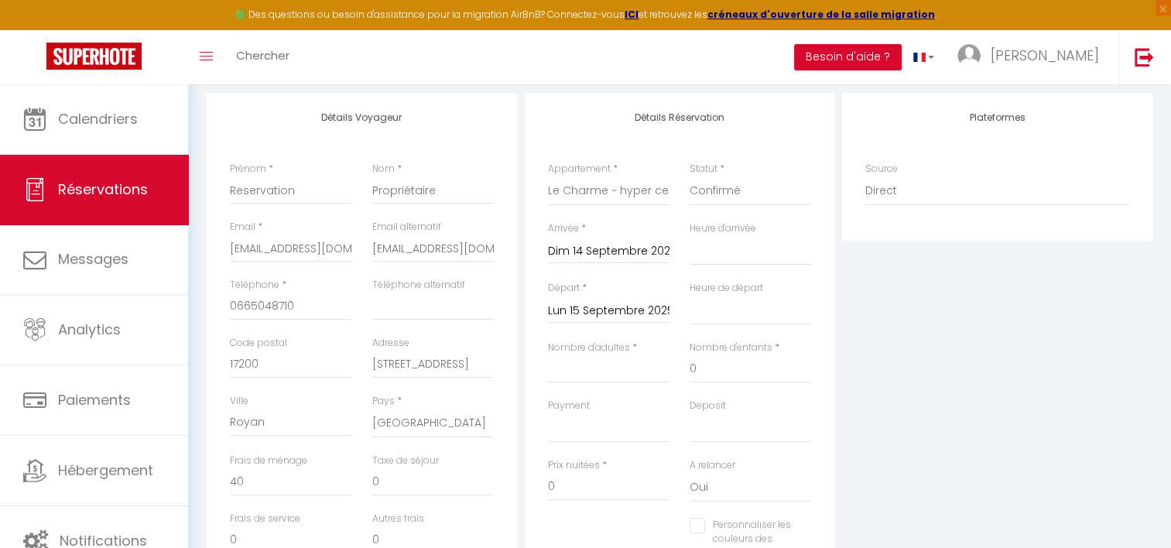
click at [600, 299] on div "Lun 15 Septembre 2025 < [DATE] > Dim Lun Mar Mer Jeu Ven Sam 1 2 3 4 5 6 7 8 9 …" at bounding box center [608, 310] width 121 height 28
click at [596, 320] on div "Lun 15 Septembre 2025 < [DATE] > Dim Lun Mar Mer Jeu Ven Sam 1 2 3 4 5 6 7 8 9 …" at bounding box center [608, 310] width 121 height 28
click at [597, 303] on input "Lun 15 Septembre 2025" at bounding box center [608, 311] width 121 height 20
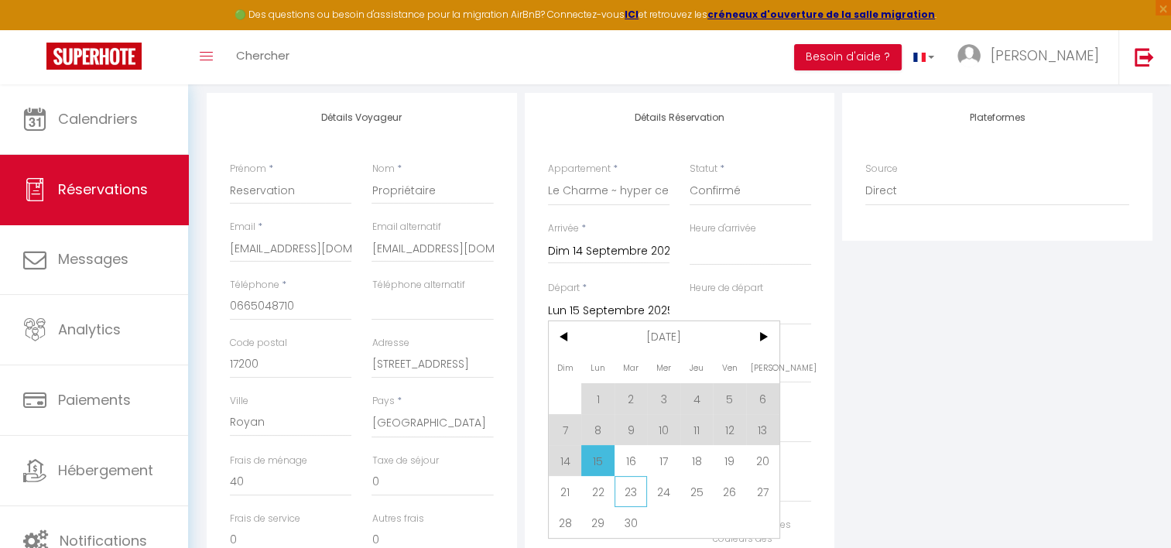
click at [628, 487] on span "23" at bounding box center [630, 491] width 33 height 31
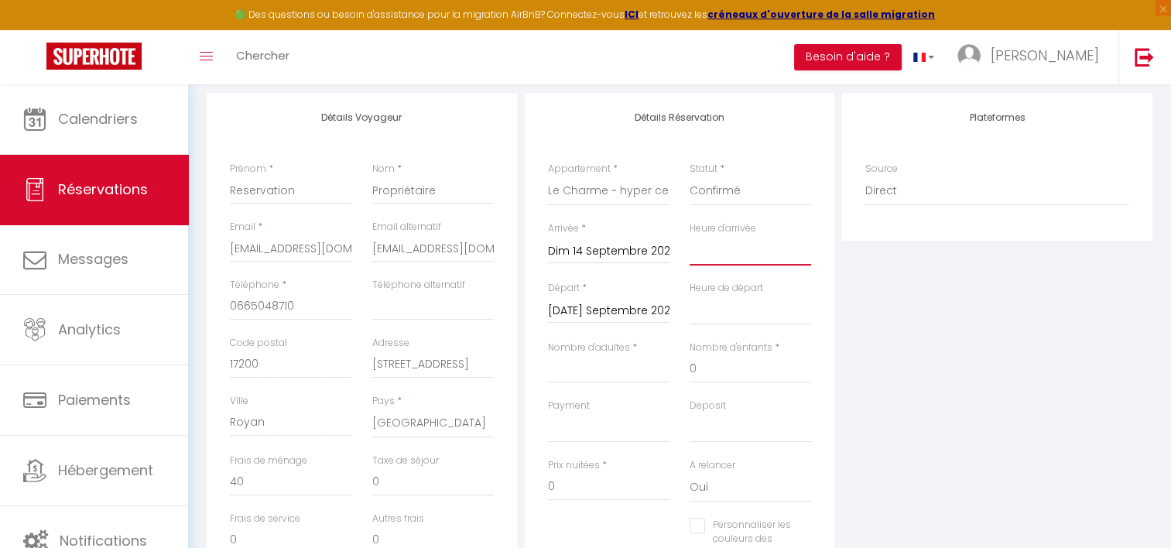
click at [715, 248] on select "00:00 00:30 01:00 01:30 02:00 02:30 03:00 03:30 04:00 04:30 05:00 05:30 06:00 0…" at bounding box center [749, 250] width 121 height 29
click at [689, 236] on select "00:00 00:30 01:00 01:30 02:00 02:30 03:00 03:30 04:00 04:30 05:00 05:30 06:00 0…" at bounding box center [749, 250] width 121 height 29
click at [720, 298] on select "00:00 00:30 01:00 01:30 02:00 02:30 03:00 03:30 04:00 04:30 05:00 05:30 06:00 0…" at bounding box center [749, 310] width 121 height 29
click at [689, 296] on select "00:00 00:30 01:00 01:30 02:00 02:30 03:00 03:30 04:00 04:30 05:00 05:30 06:00 0…" at bounding box center [749, 310] width 121 height 29
click at [606, 365] on input "Nombre d'adultes" at bounding box center [608, 369] width 121 height 28
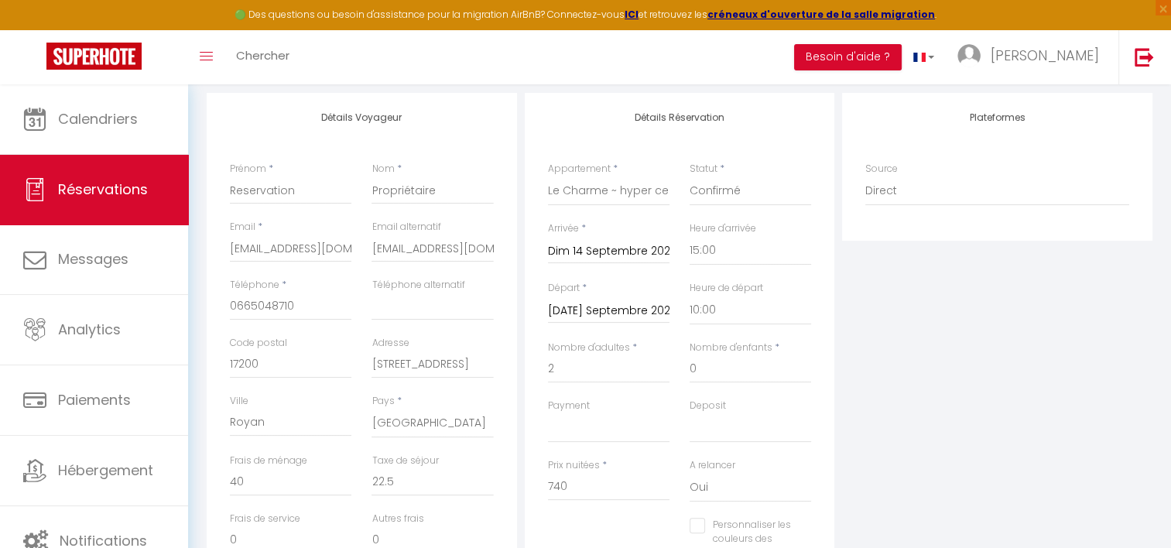
click at [898, 354] on div "Plateformes Source Direct [DOMAIN_NAME] [DOMAIN_NAME] Chalet montagne Expedia G…" at bounding box center [997, 369] width 318 height 553
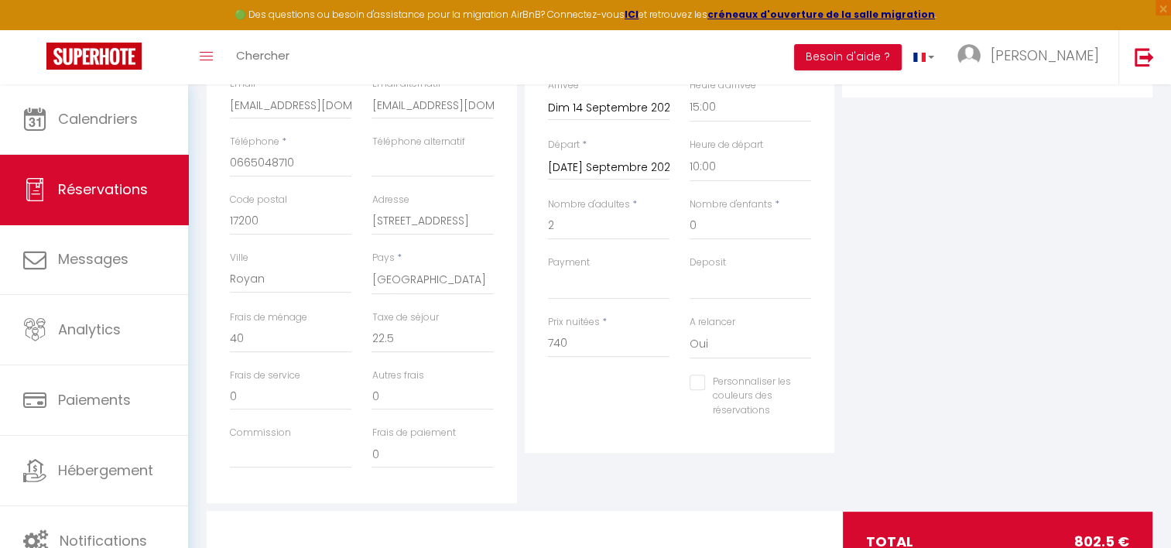
scroll to position [404, 0]
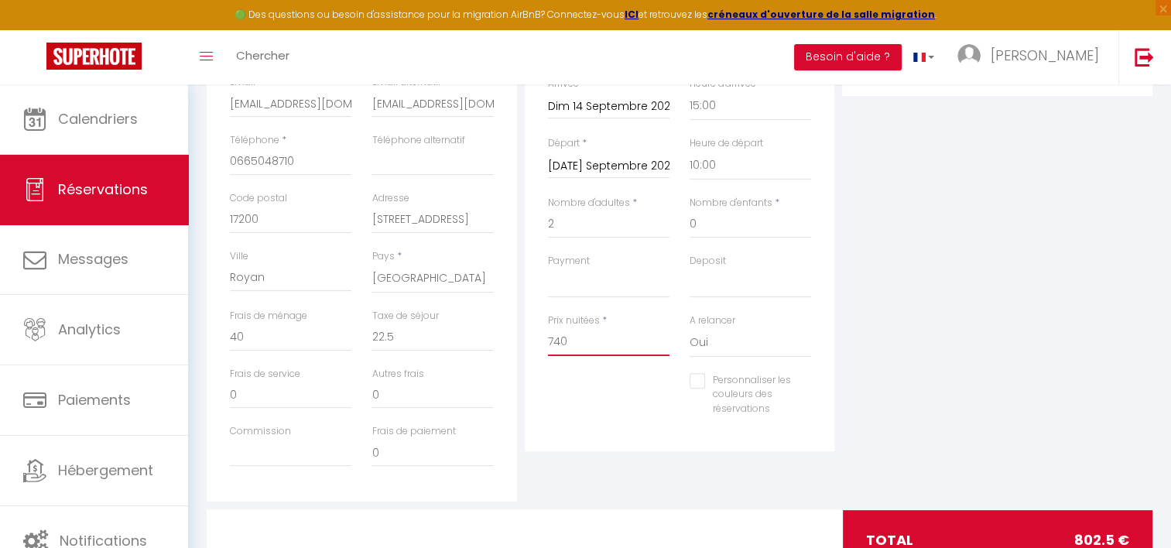
drag, startPoint x: 579, startPoint y: 345, endPoint x: 467, endPoint y: 344, distance: 111.4
click at [467, 344] on div "Détails Voyageur Prénom * Reservation Nom * Propriétaire Email * [EMAIL_ADDRESS…" at bounding box center [679, 224] width 953 height 553
click at [866, 334] on div "Plateformes Source Direct [DOMAIN_NAME] [DOMAIN_NAME] Chalet montagne Expedia G…" at bounding box center [997, 224] width 318 height 553
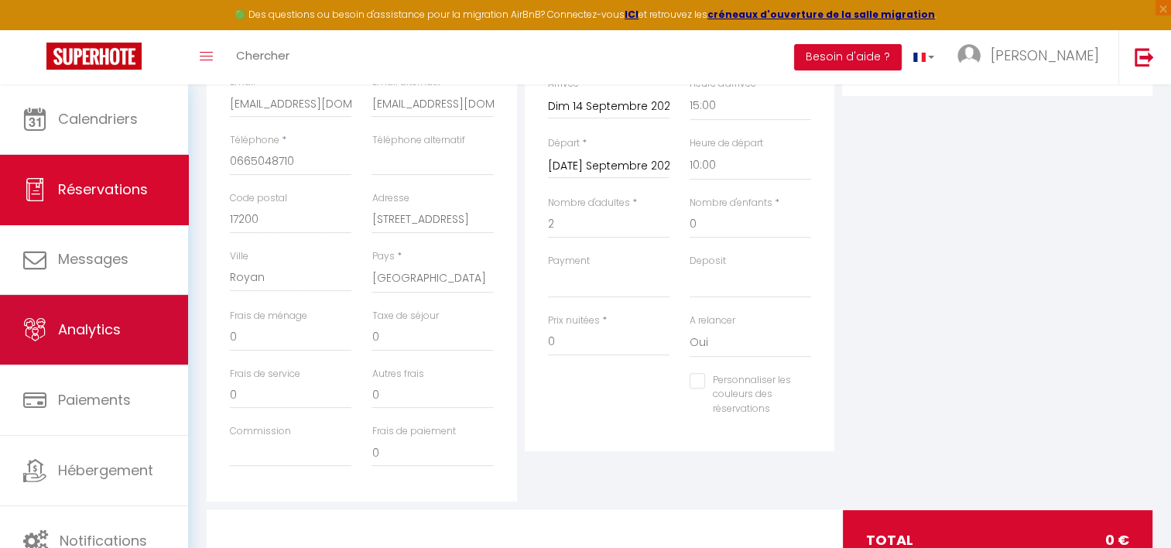
drag, startPoint x: 290, startPoint y: 320, endPoint x: 118, endPoint y: 326, distance: 172.6
click at [118, 326] on div "🟢 Des questions ou besoin d'assistance pour la migration AirBnB? Connectez-vous…" at bounding box center [585, 144] width 1171 height 929
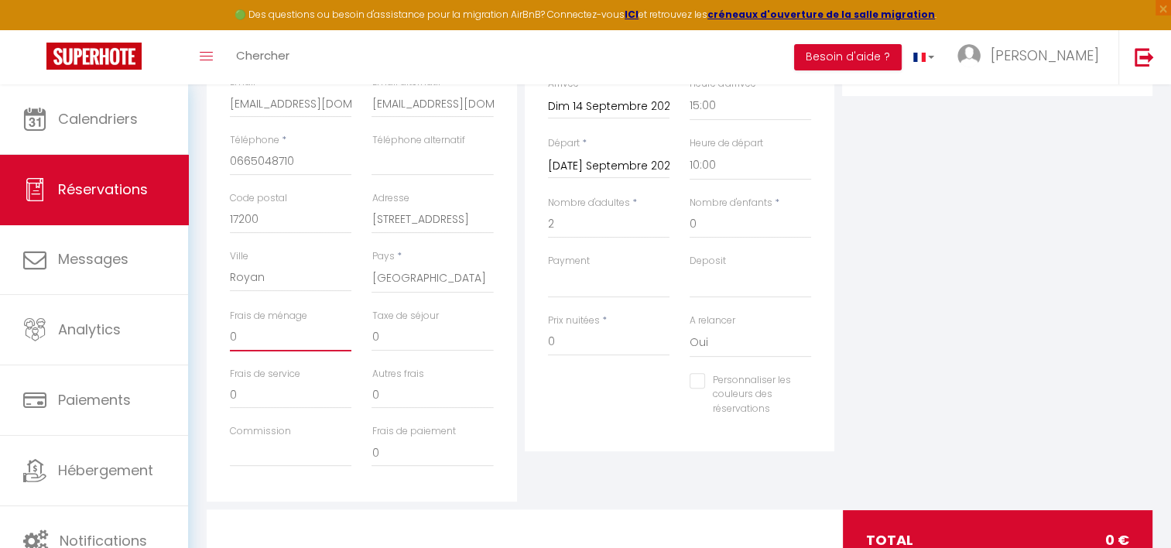
drag, startPoint x: 118, startPoint y: 326, endPoint x: 243, endPoint y: 337, distance: 125.9
click at [243, 337] on input "0" at bounding box center [290, 337] width 121 height 28
click at [1034, 282] on div "Plateformes Source Direct [DOMAIN_NAME] [DOMAIN_NAME] Chalet montagne Expedia G…" at bounding box center [997, 224] width 318 height 553
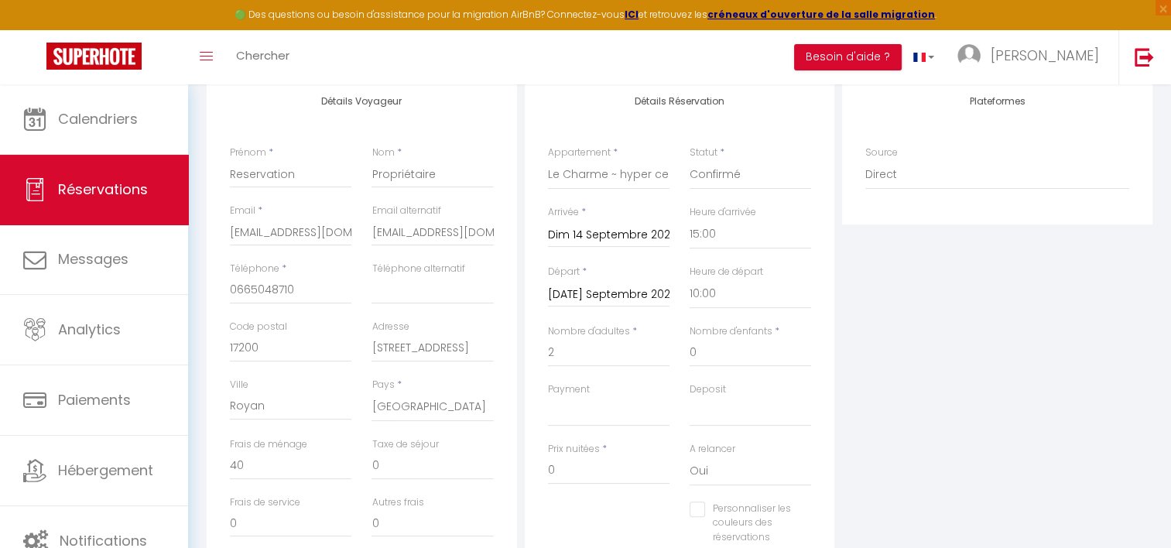
scroll to position [130, 0]
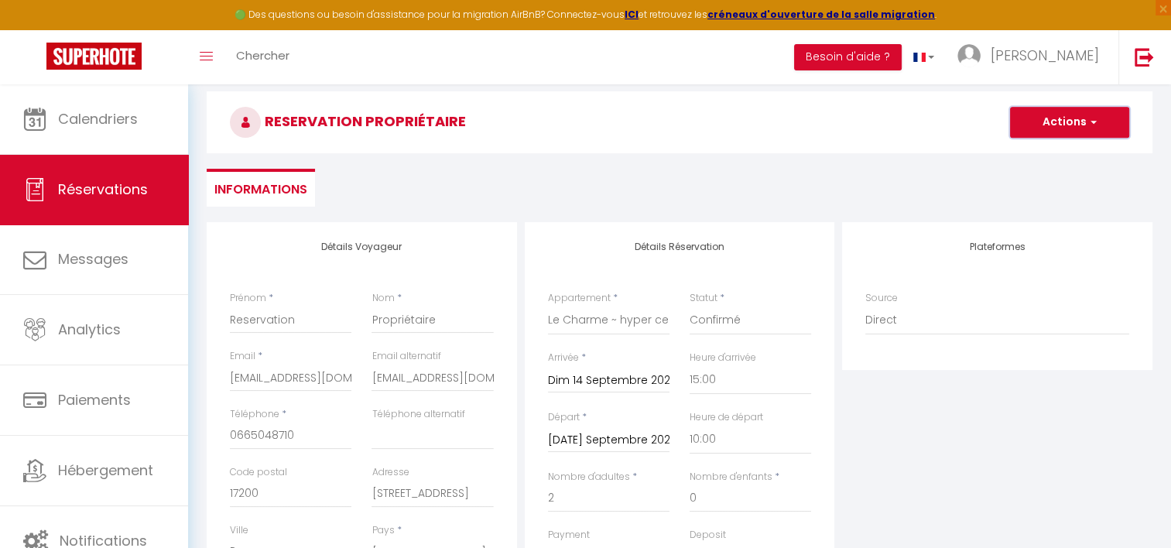
click at [1042, 128] on button "Actions" at bounding box center [1069, 122] width 119 height 31
click at [1027, 153] on link "Enregistrer" at bounding box center [1054, 156] width 122 height 20
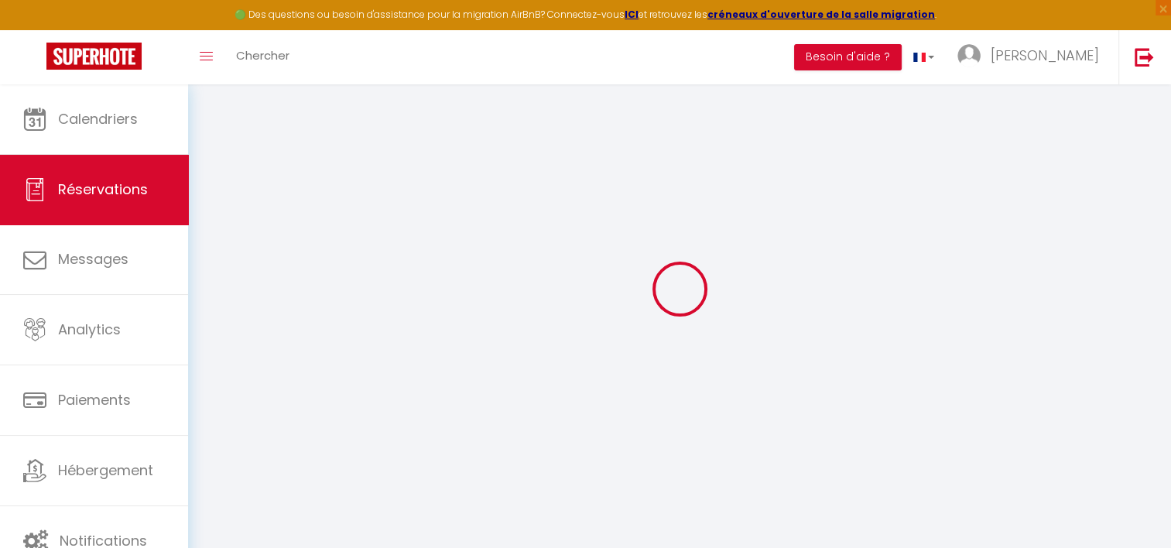
scroll to position [84, 0]
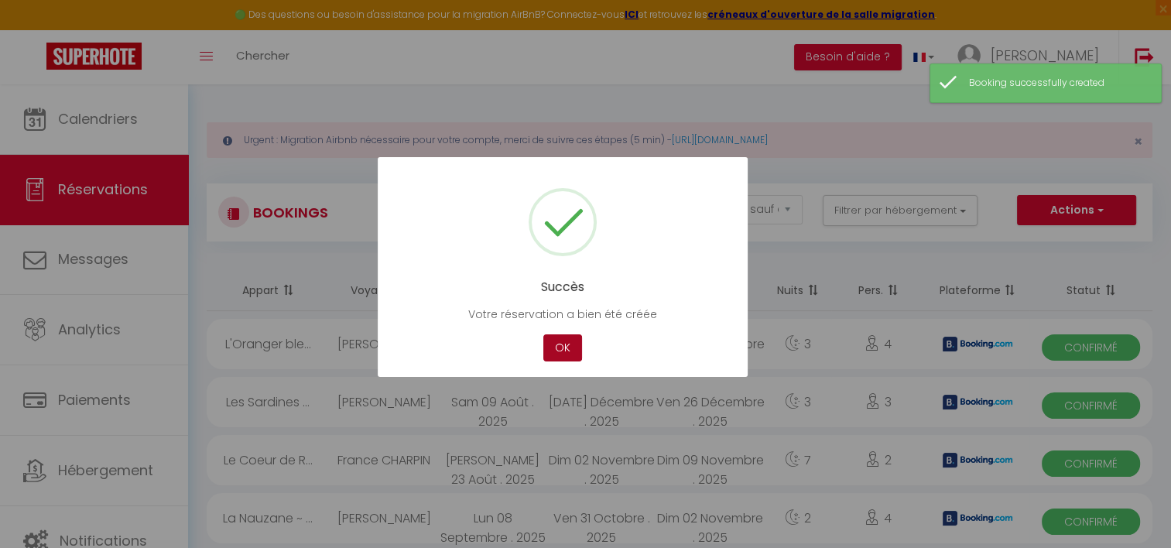
click at [576, 340] on button "OK" at bounding box center [562, 347] width 39 height 27
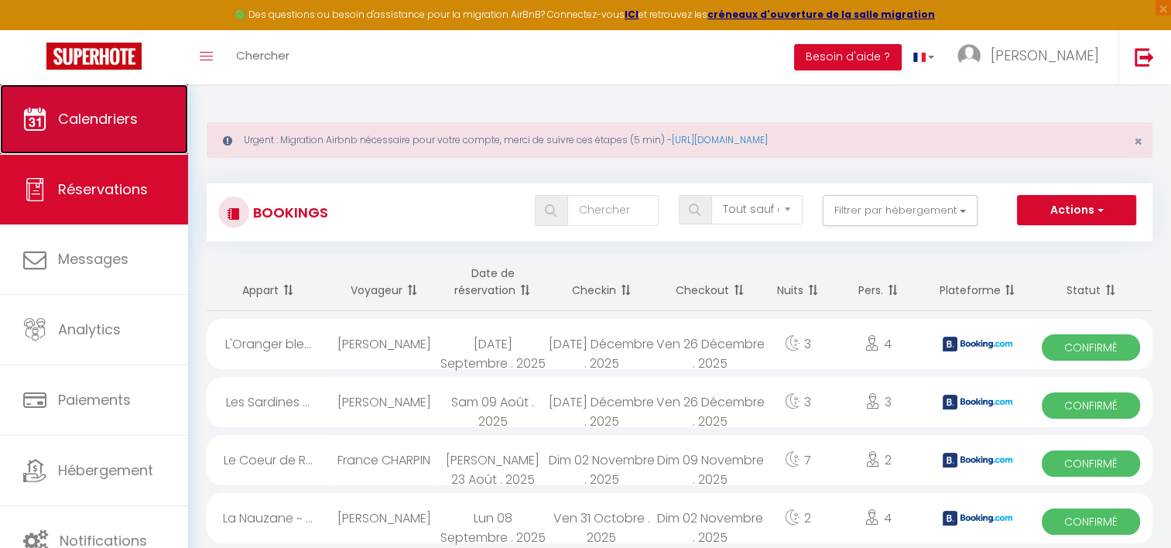
click at [81, 111] on span "Calendriers" at bounding box center [98, 118] width 80 height 19
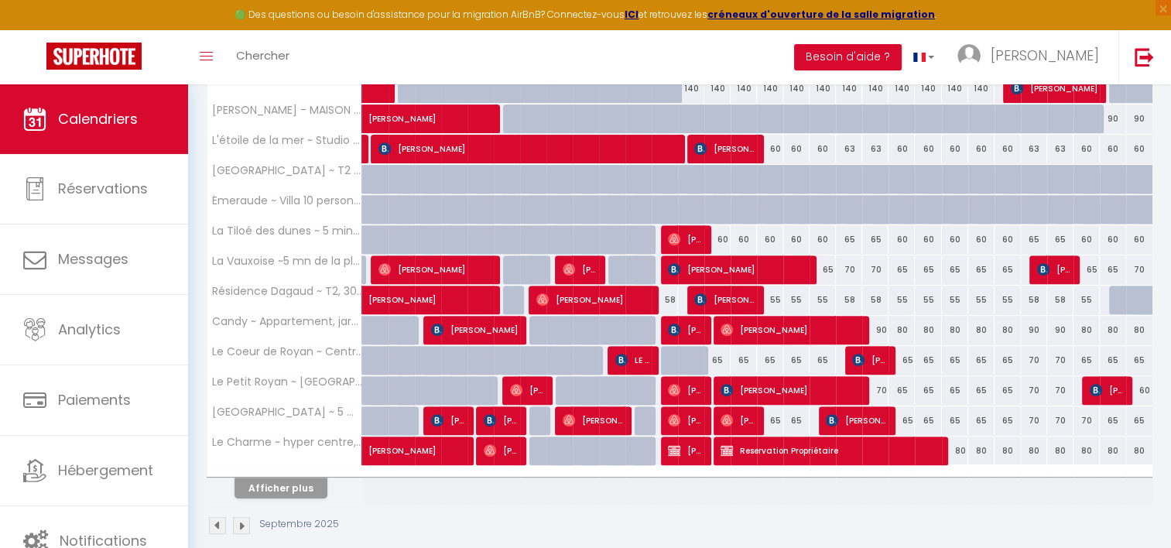
scroll to position [562, 0]
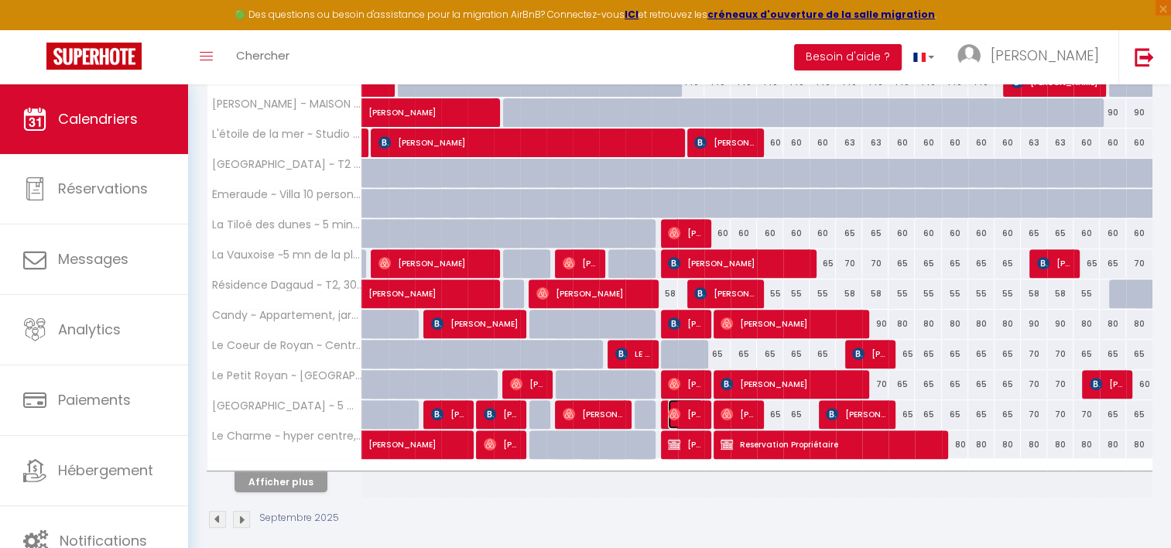
click at [676, 408] on img at bounding box center [674, 414] width 12 height 12
